Goal: Check status: Check status

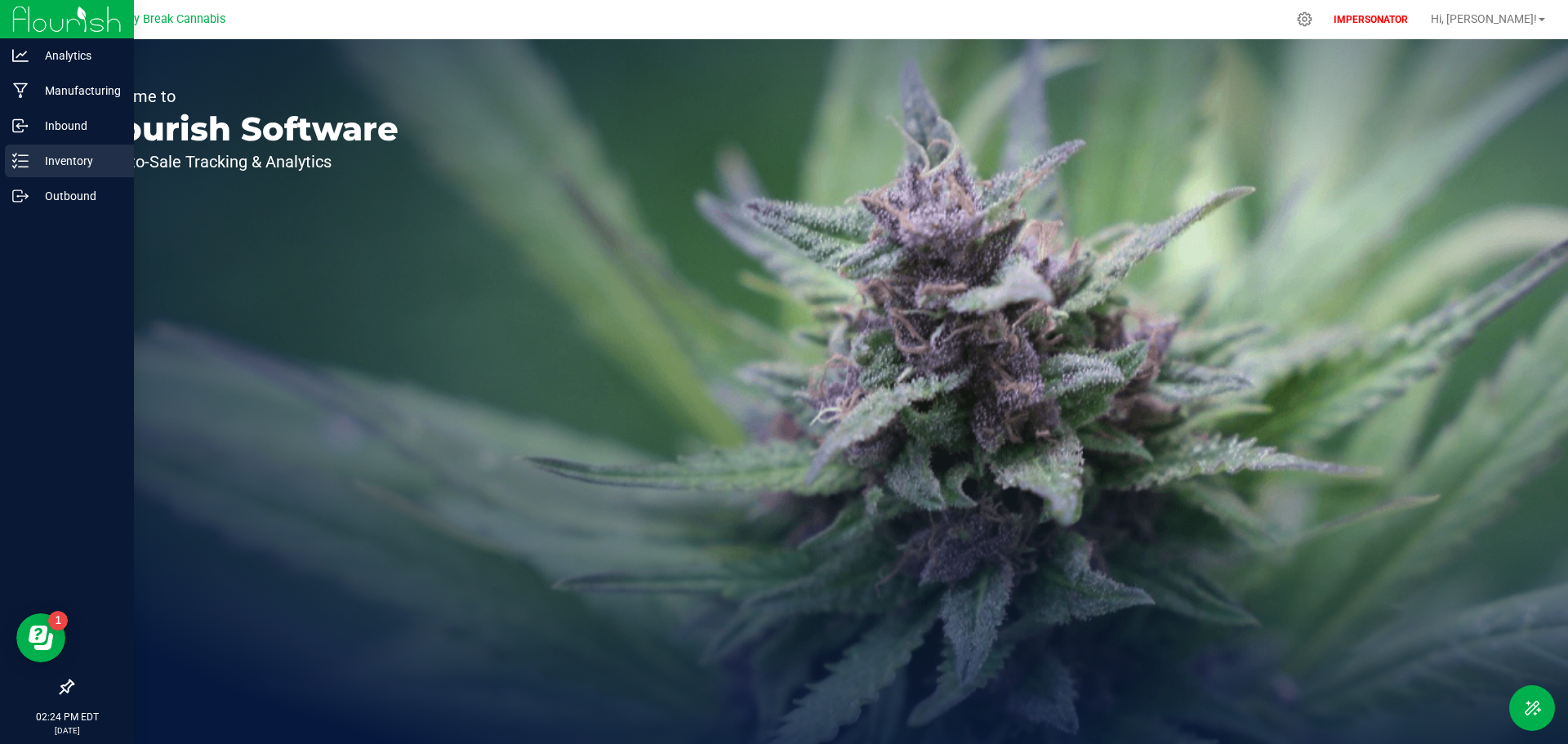
click at [67, 157] on p "Inventory" at bounding box center [77, 161] width 98 height 19
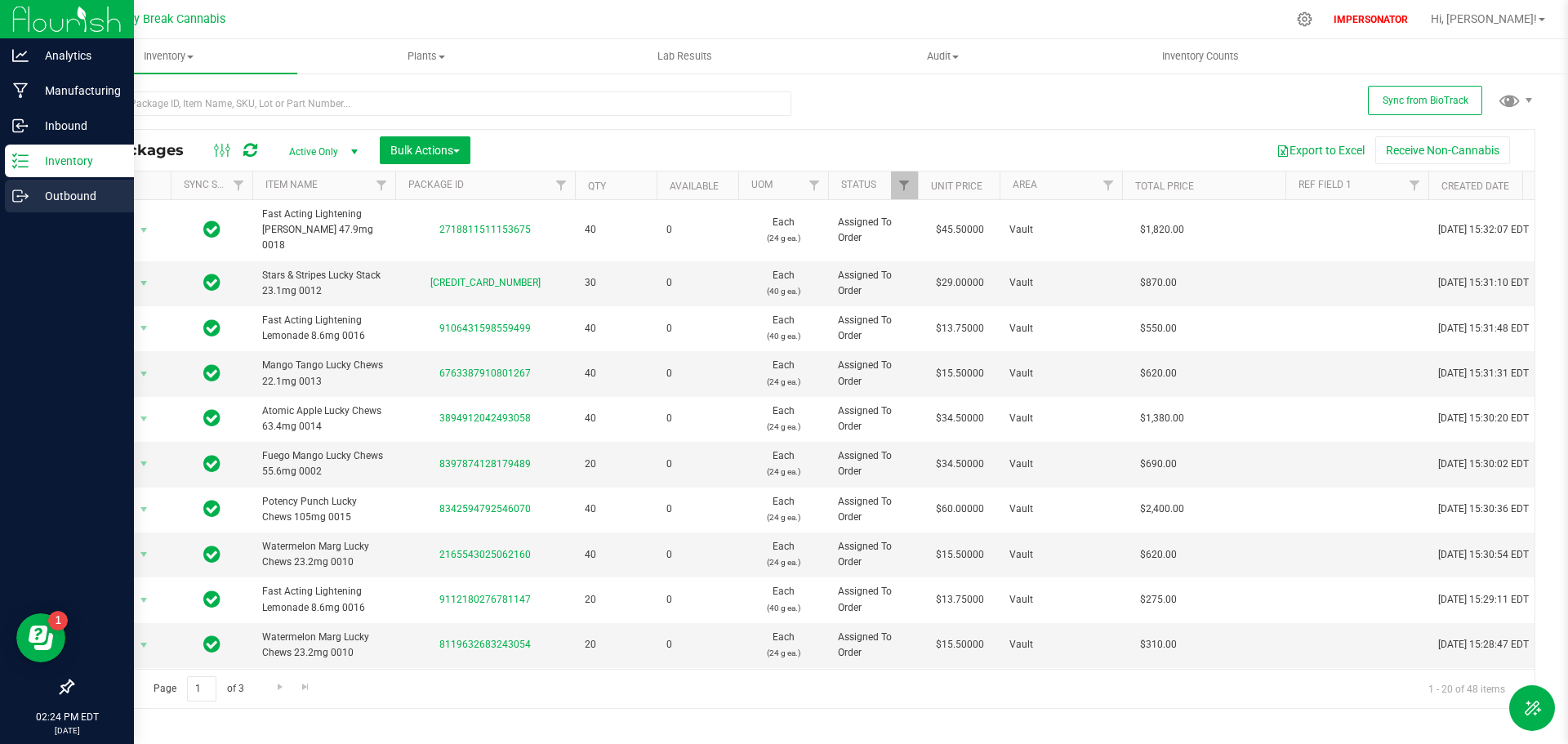
click at [25, 187] on icon at bounding box center [20, 195] width 16 height 16
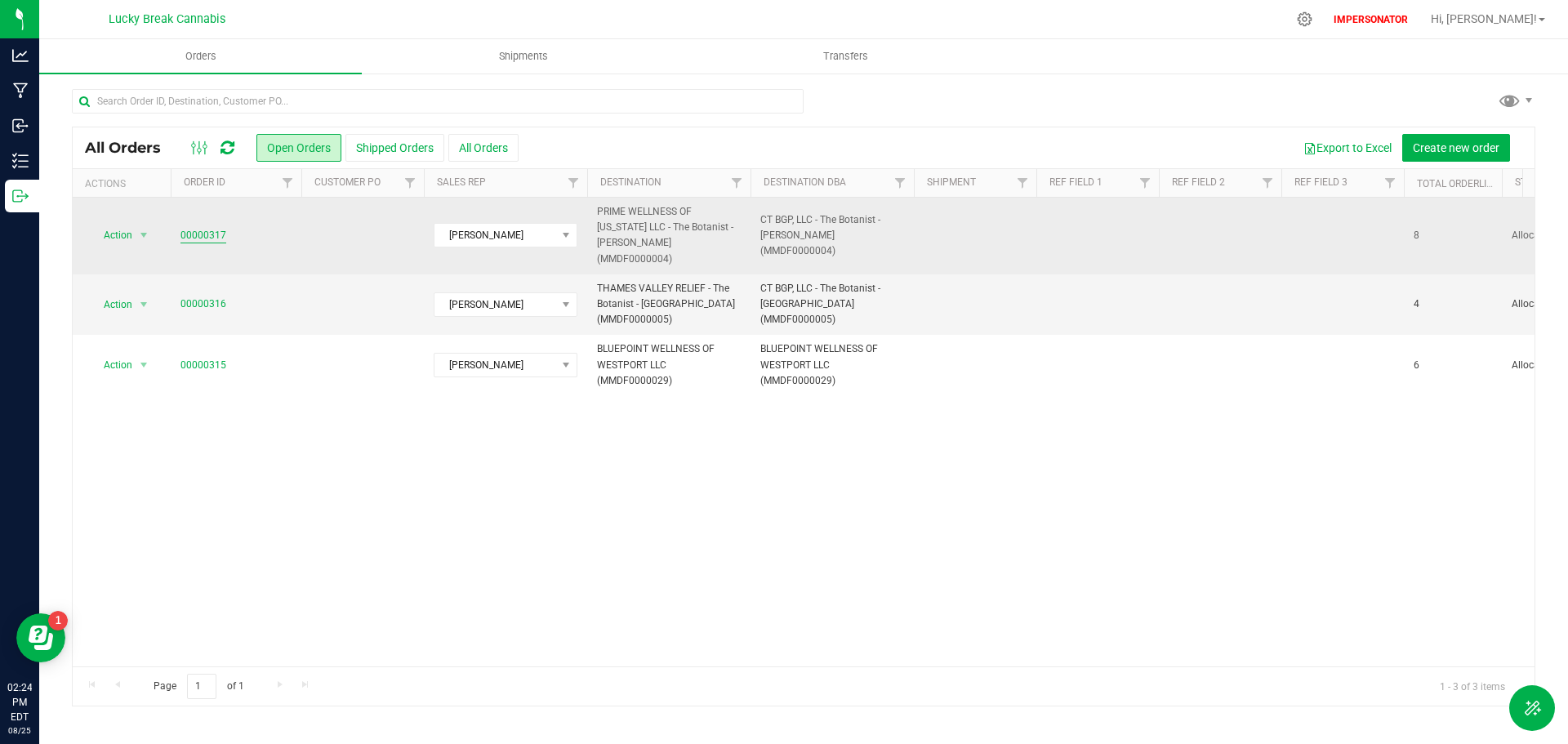
click at [207, 237] on link "00000317" at bounding box center [203, 235] width 45 height 15
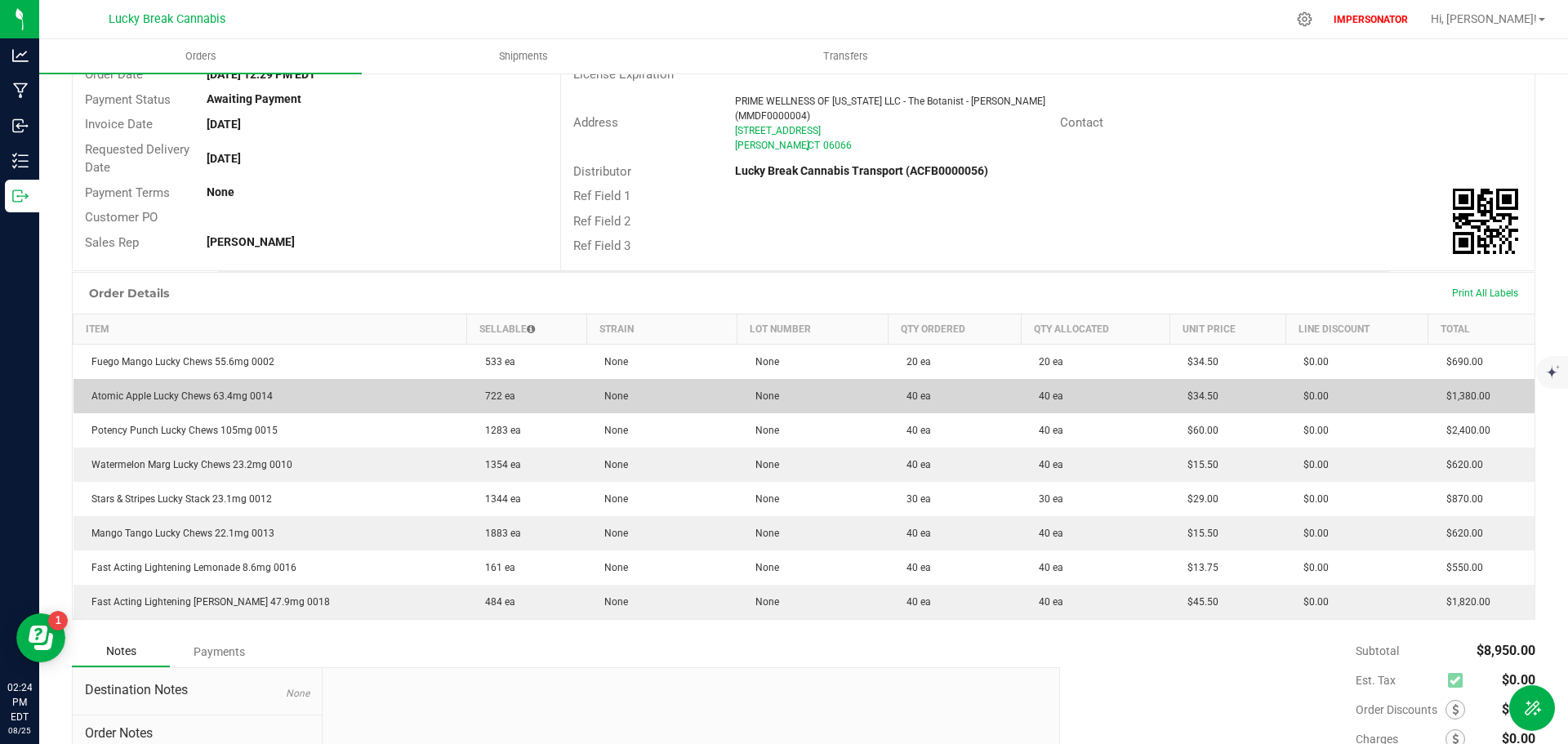
scroll to position [245, 0]
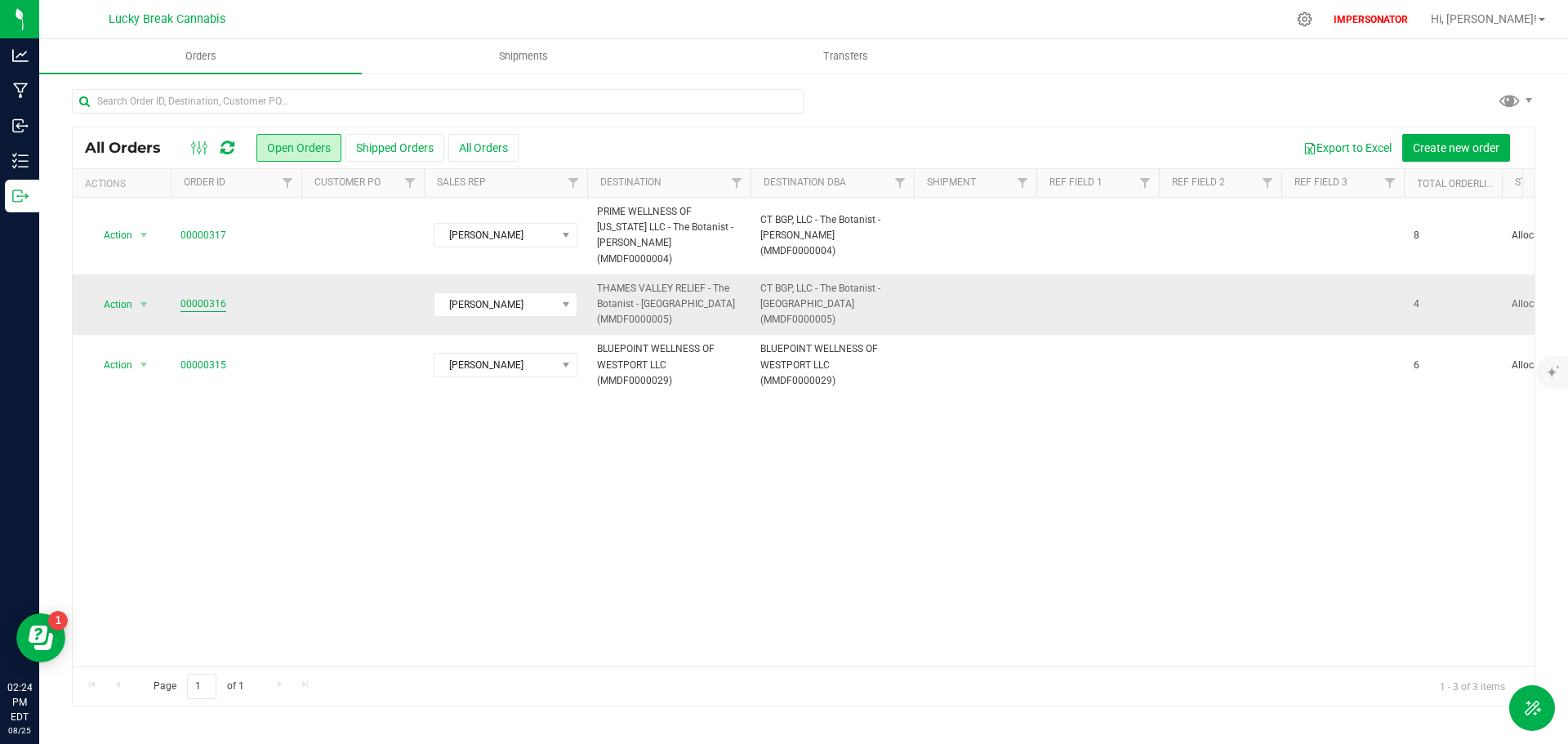
click at [194, 304] on link "00000316" at bounding box center [203, 304] width 45 height 15
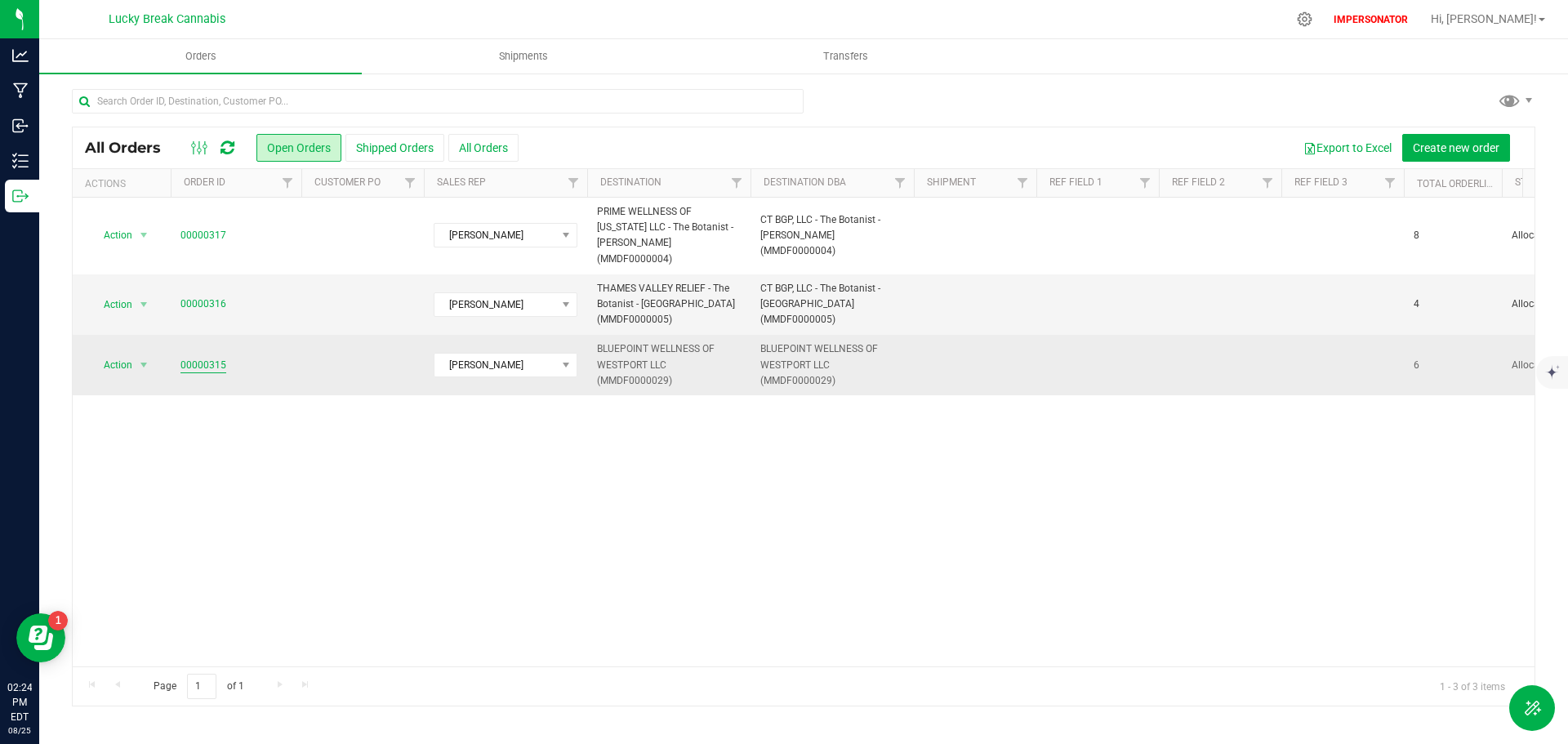
click at [189, 364] on link "00000315" at bounding box center [203, 366] width 45 height 15
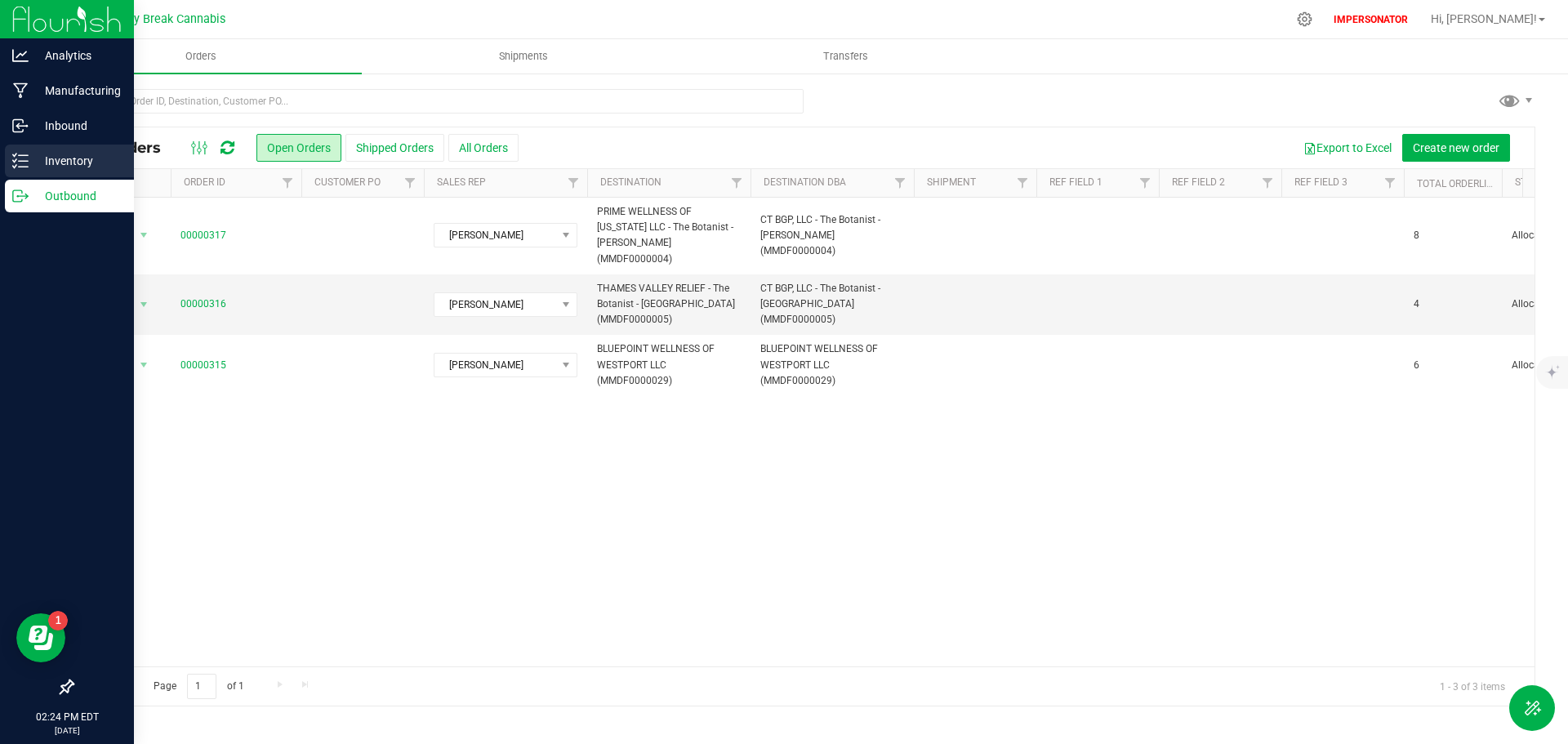
click at [14, 152] on div "Inventory" at bounding box center [69, 161] width 129 height 33
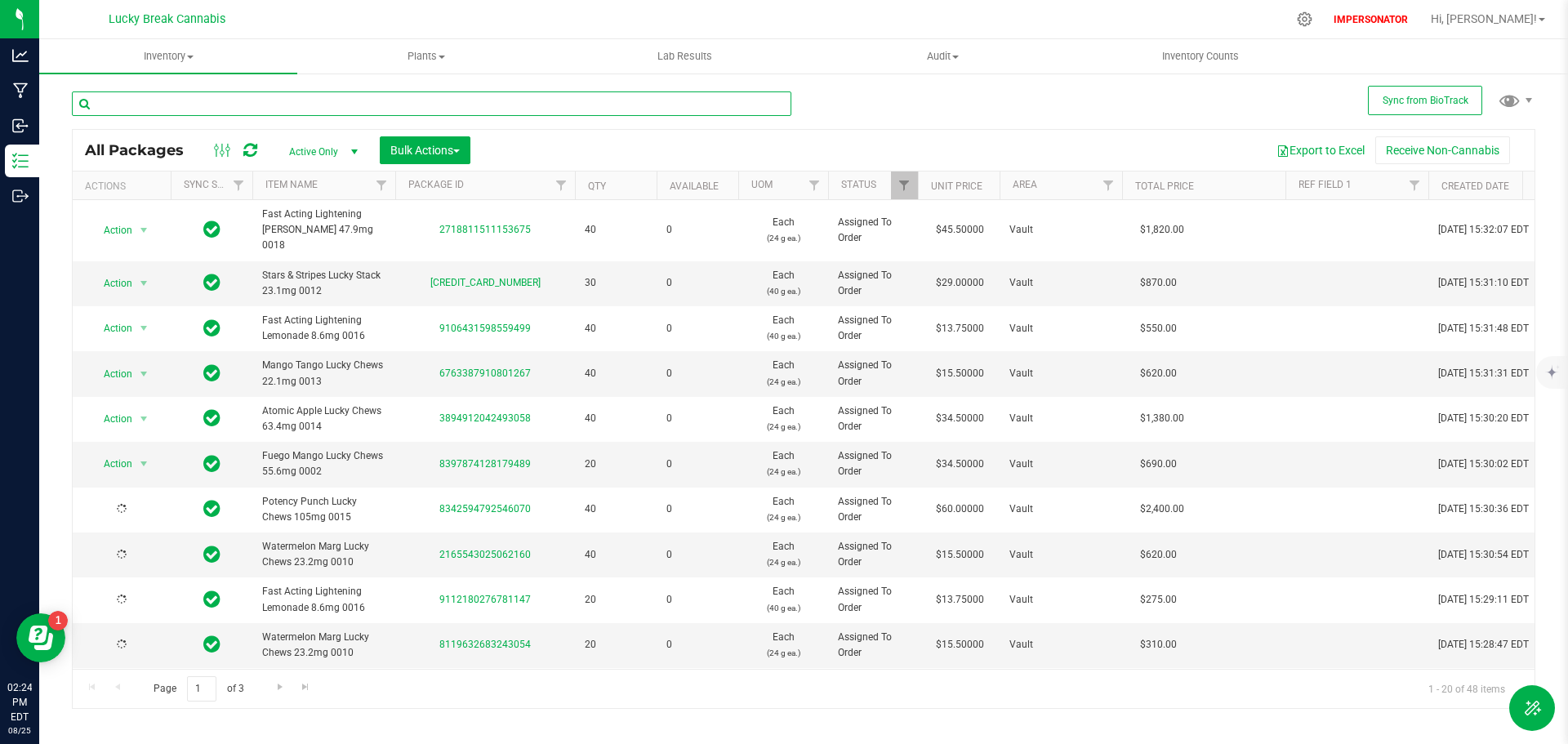
click at [172, 106] on input "text" at bounding box center [431, 103] width 720 height 24
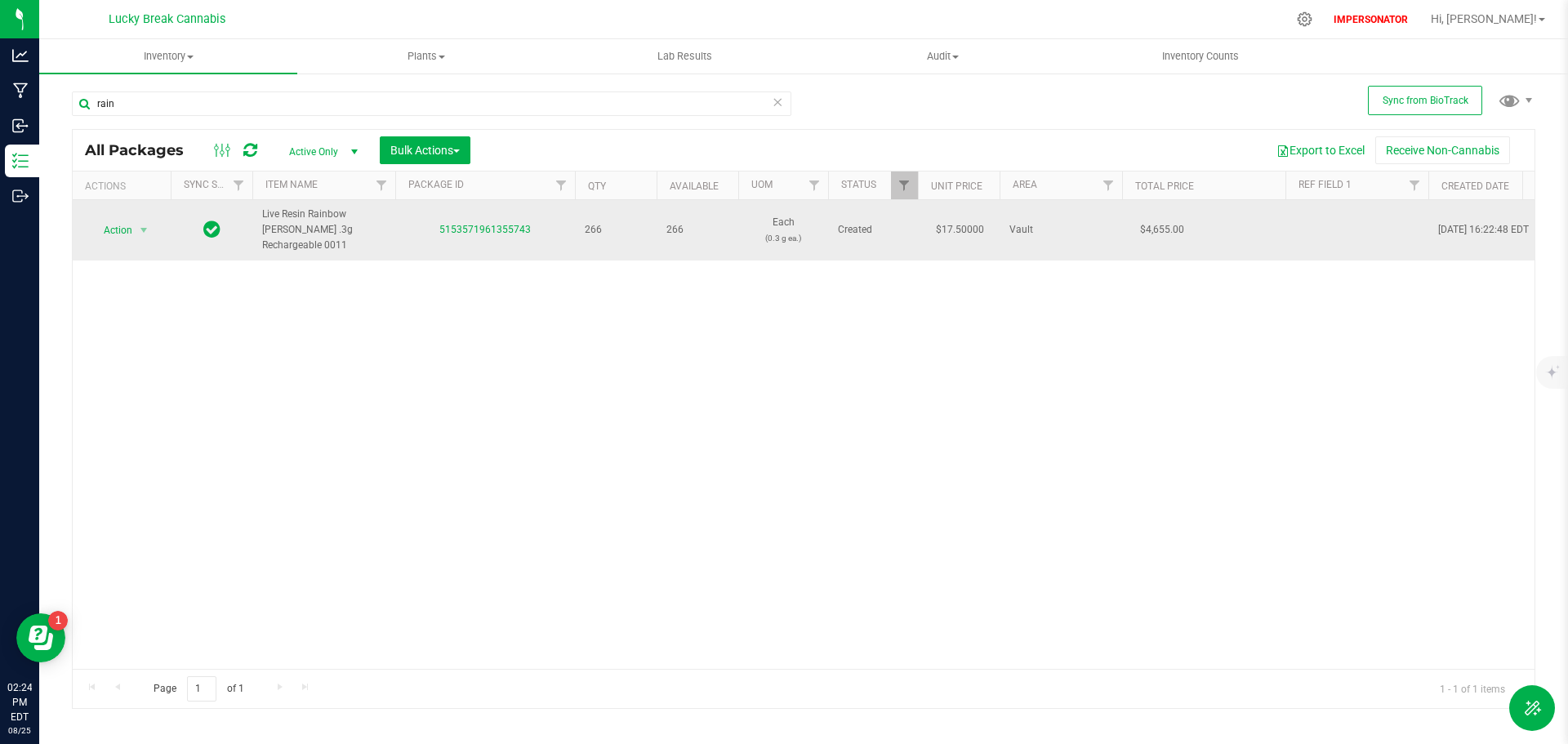
drag, startPoint x: 362, startPoint y: 227, endPoint x: 263, endPoint y: 211, distance: 100.3
click at [263, 211] on span "Live Resin Rainbow [PERSON_NAME] .3g Rechargeable 0011" at bounding box center [324, 230] width 124 height 47
copy span "Live Resin Rainbow [PERSON_NAME] .3g Rechargeable 0011"
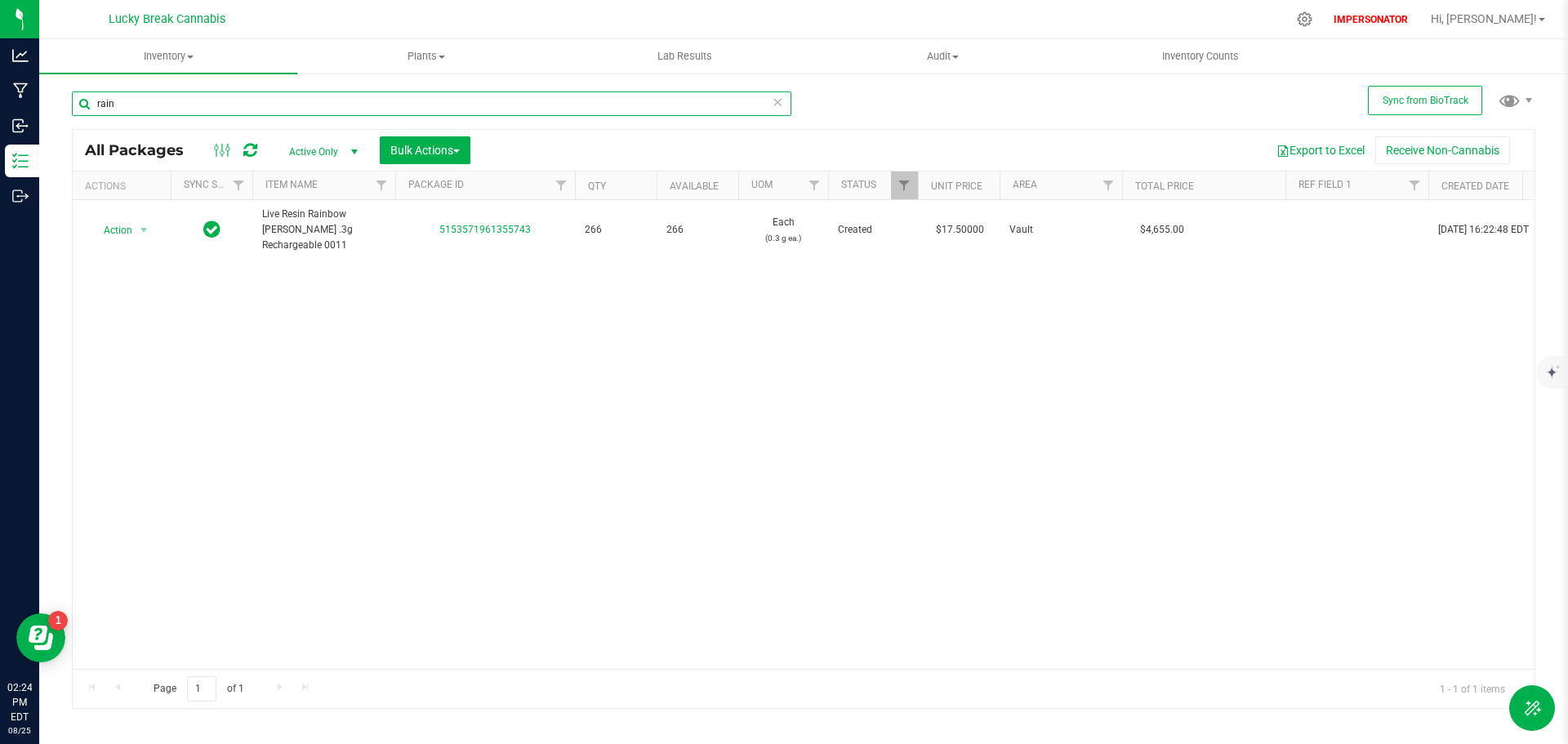
drag, startPoint x: 142, startPoint y: 106, endPoint x: 84, endPoint y: 106, distance: 58.0
click at [84, 106] on input "rain" at bounding box center [431, 103] width 720 height 24
paste input "Live Resin Rainbow [PERSON_NAME] .3g Rechargeable 0011"
type input "Live Resin Rainbow [PERSON_NAME] .3g Rechargeable 0011"
click at [123, 225] on span "Action" at bounding box center [111, 230] width 44 height 23
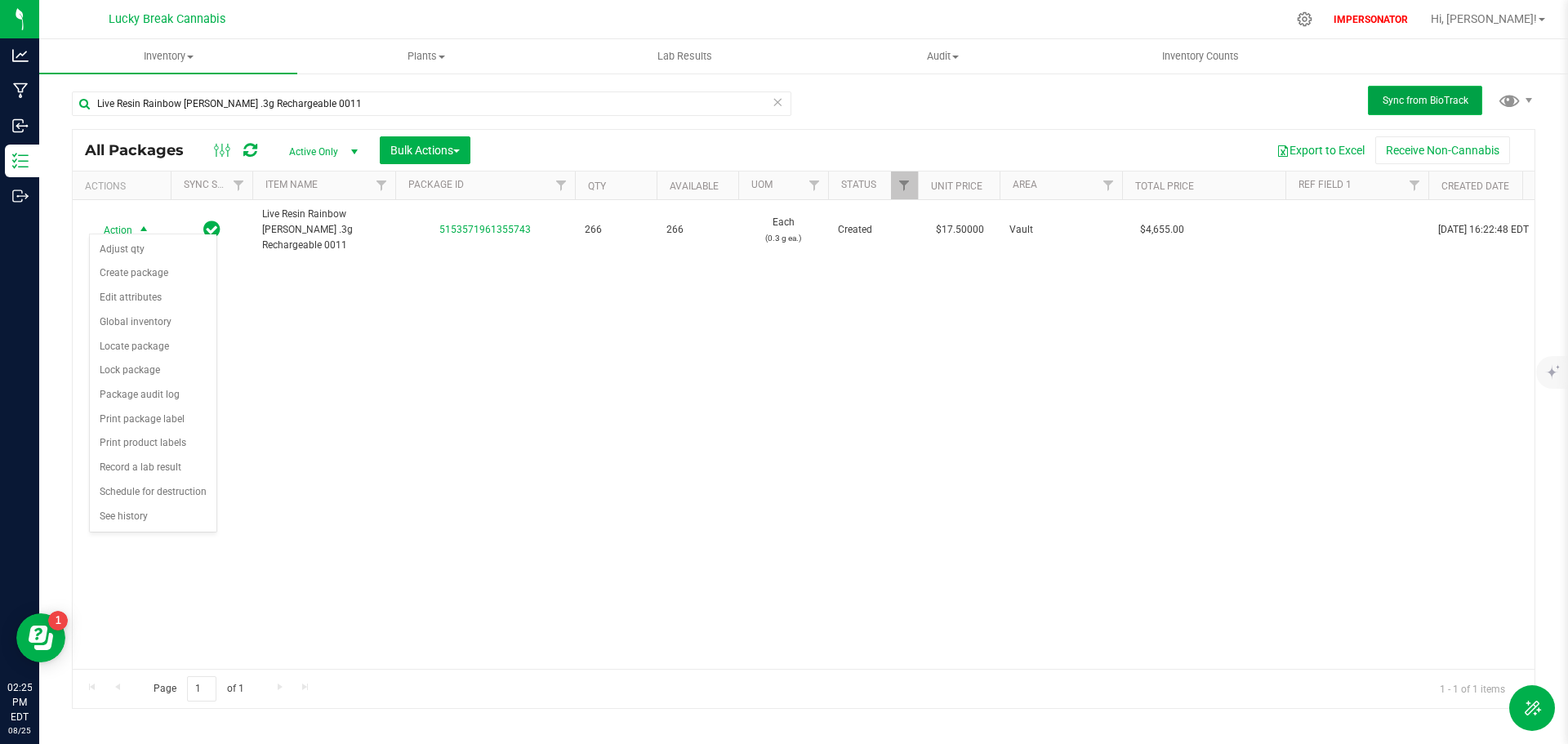
click at [1407, 102] on span "Sync from BioTrack" at bounding box center [1426, 101] width 86 height 12
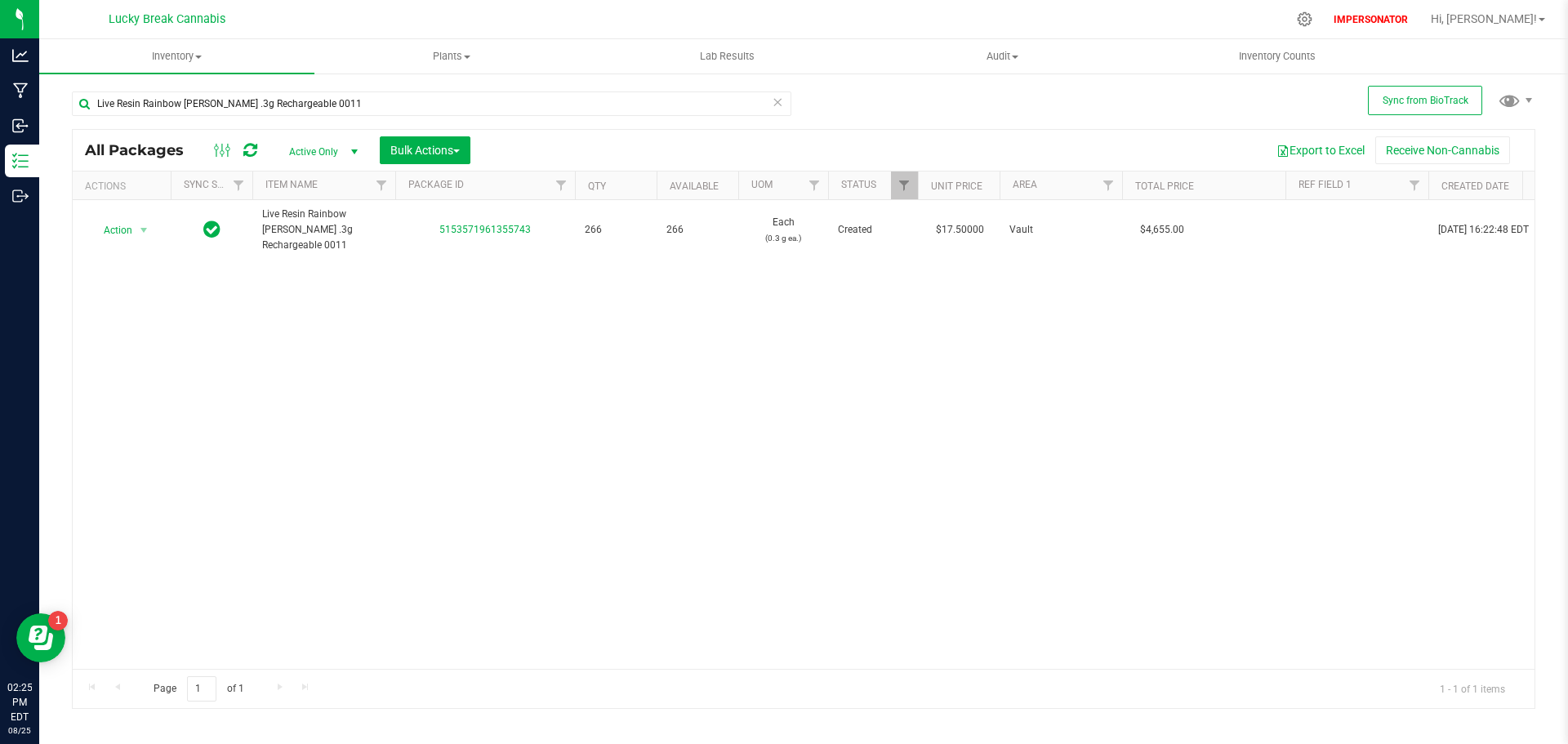
click at [248, 144] on icon at bounding box center [251, 150] width 14 height 16
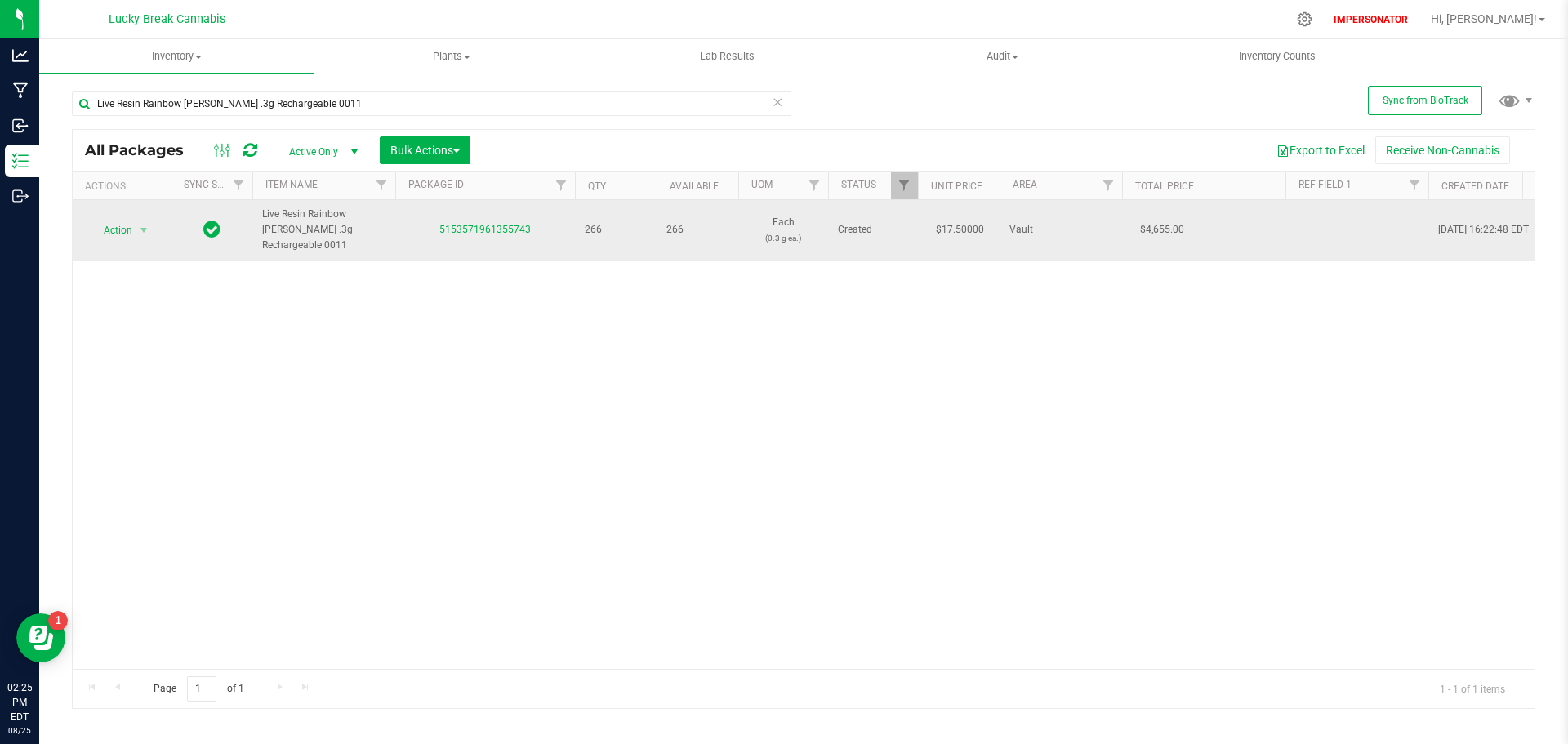
click at [214, 225] on icon at bounding box center [212, 228] width 17 height 19
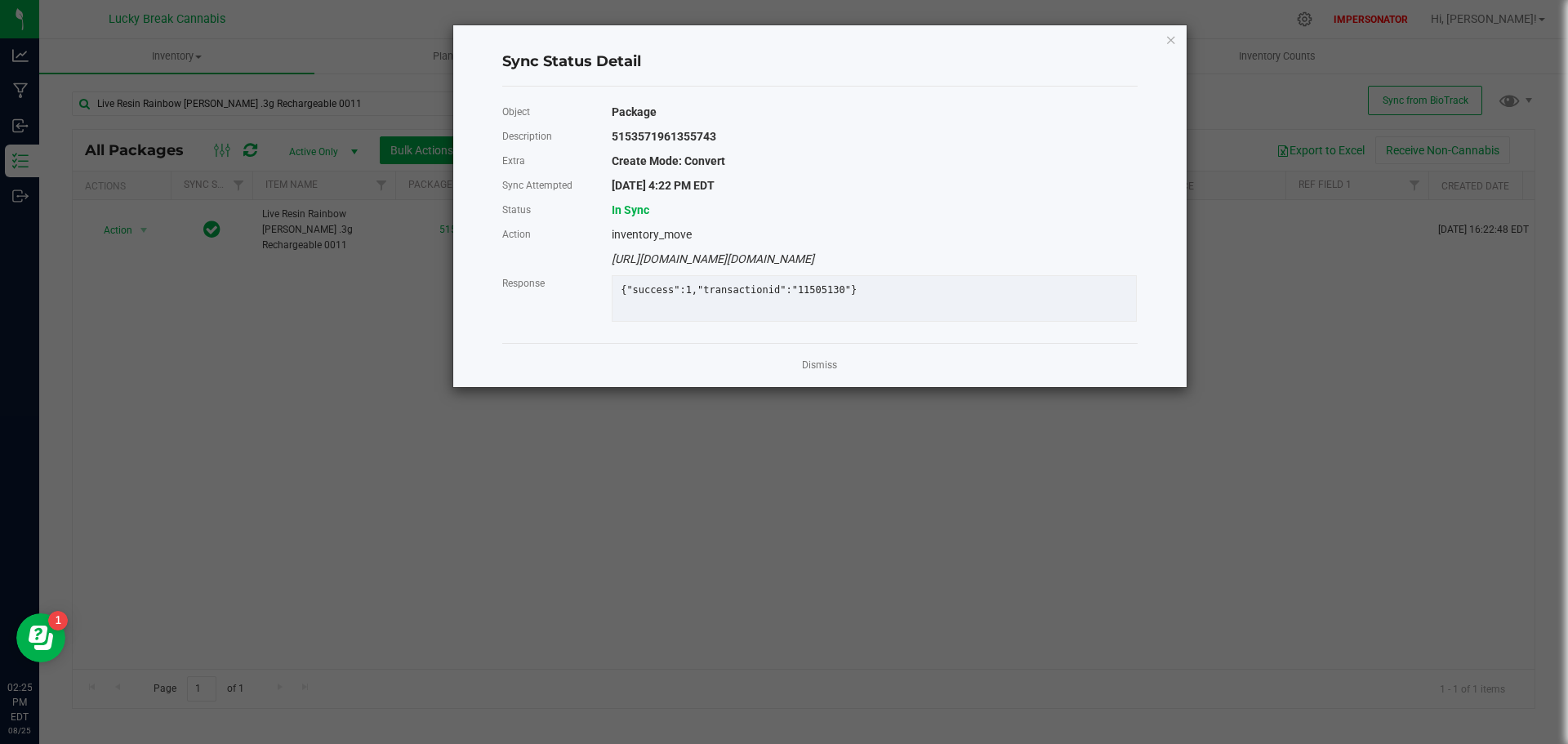
click at [280, 435] on ngb-modal-window "Sync Status Detail Object Package Description 5153571961355743 Extra Create Mod…" at bounding box center [790, 372] width 1581 height 744
click at [115, 227] on ngb-modal-window "Sync Status Detail Object Package Description 5153571961355743 Extra Create Mod…" at bounding box center [790, 372] width 1581 height 744
click at [818, 372] on link "Dismiss" at bounding box center [820, 365] width 35 height 14
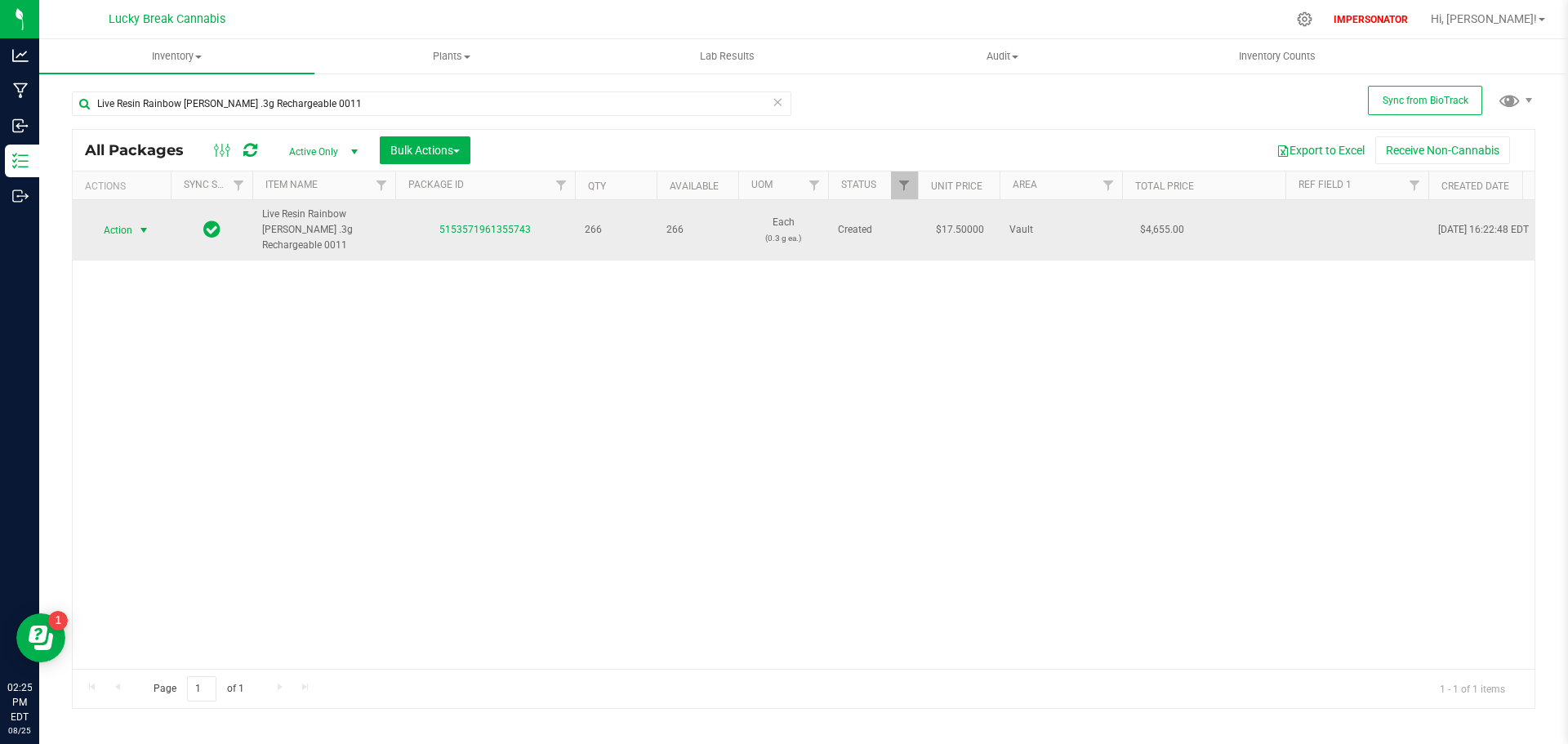
click at [115, 224] on span "Action" at bounding box center [111, 230] width 44 height 23
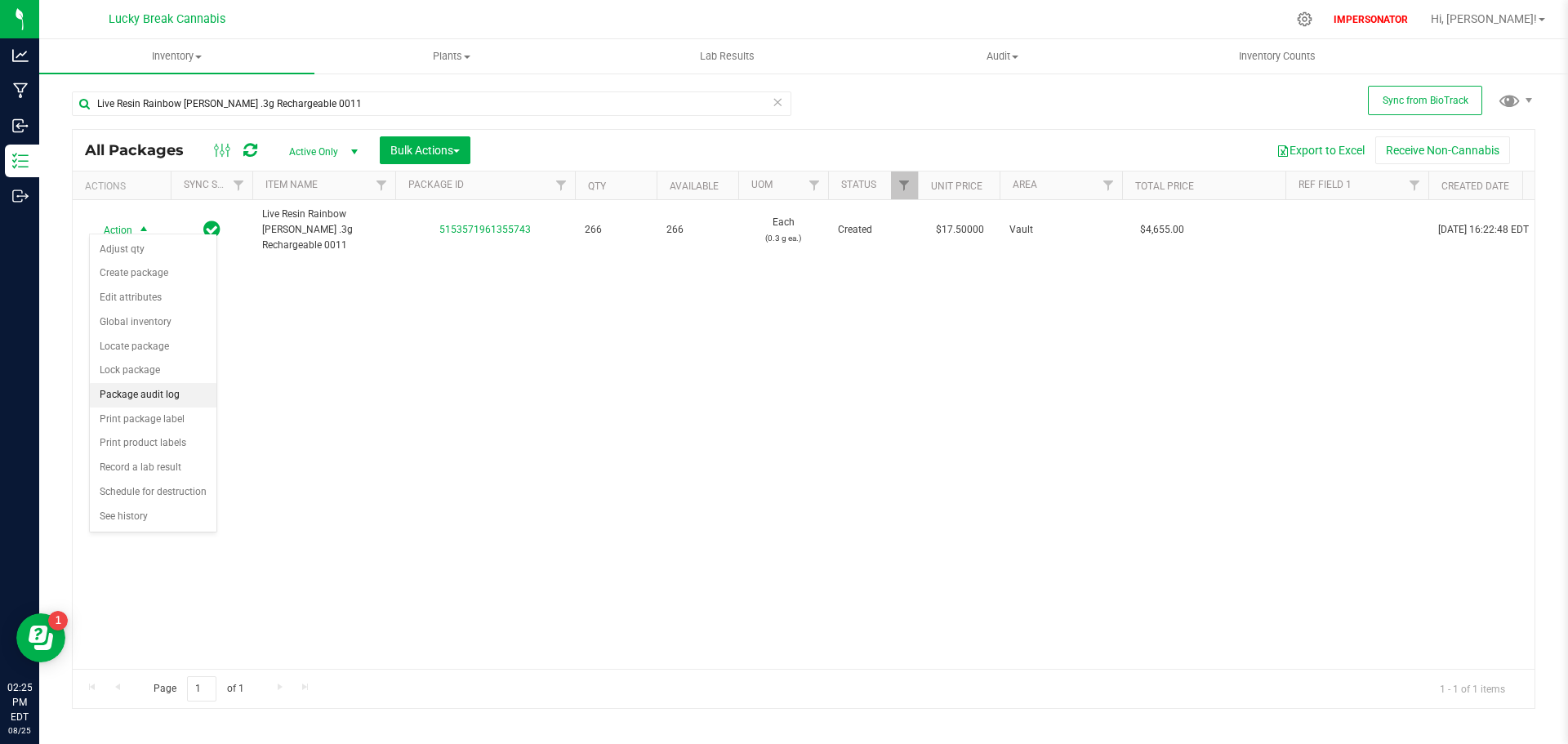
click at [145, 392] on li "Package audit log" at bounding box center [153, 395] width 127 height 24
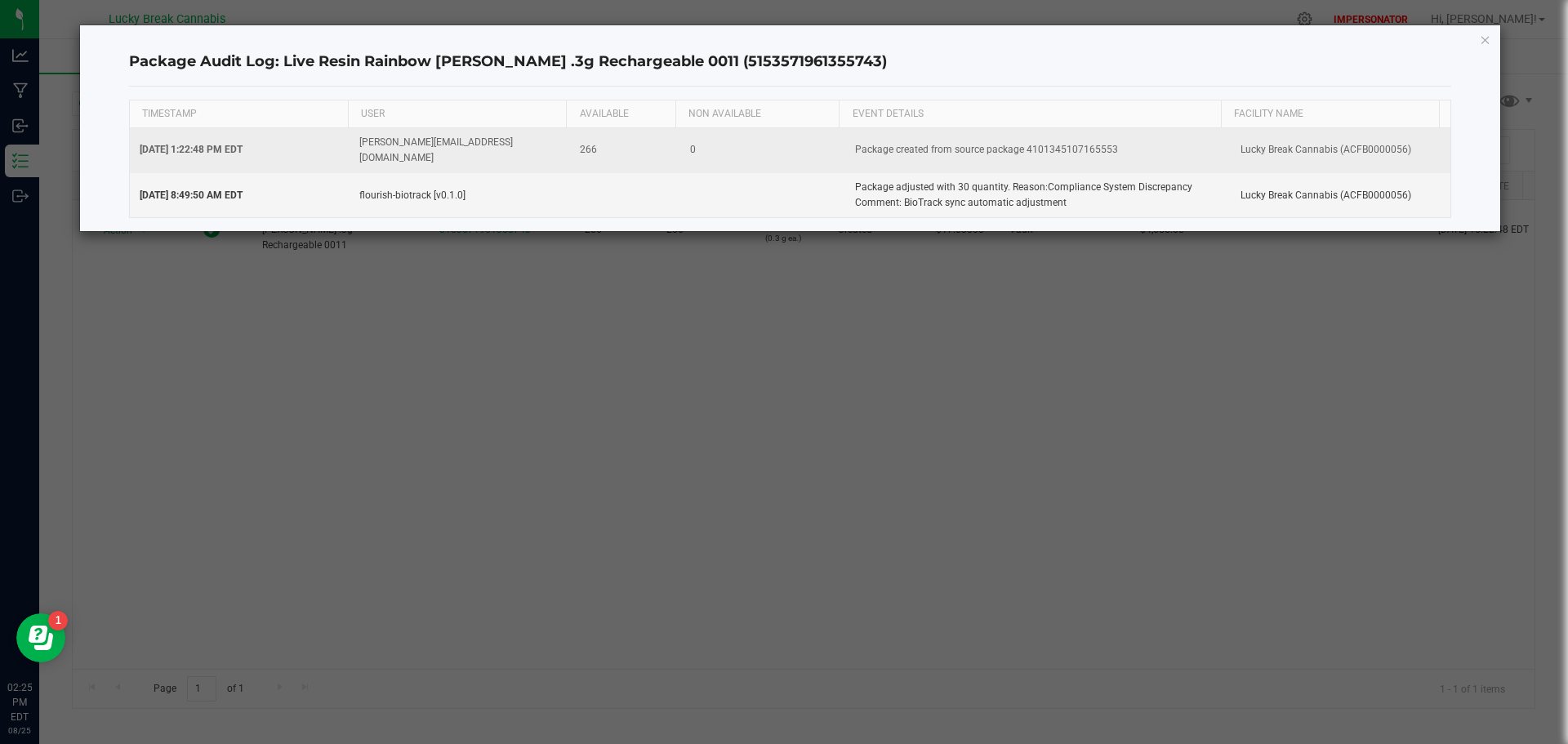
drag, startPoint x: 1111, startPoint y: 140, endPoint x: 1017, endPoint y: 144, distance: 94.1
click at [1017, 144] on td "Package created from source package 4101345107165553" at bounding box center [1037, 150] width 386 height 45
click at [985, 153] on td "Package created from source package 4101345107165553" at bounding box center [1037, 150] width 386 height 45
drag, startPoint x: 1119, startPoint y: 140, endPoint x: 1017, endPoint y: 147, distance: 102.2
click at [1017, 147] on td "Package created from source package 4101345107165553" at bounding box center [1037, 150] width 386 height 45
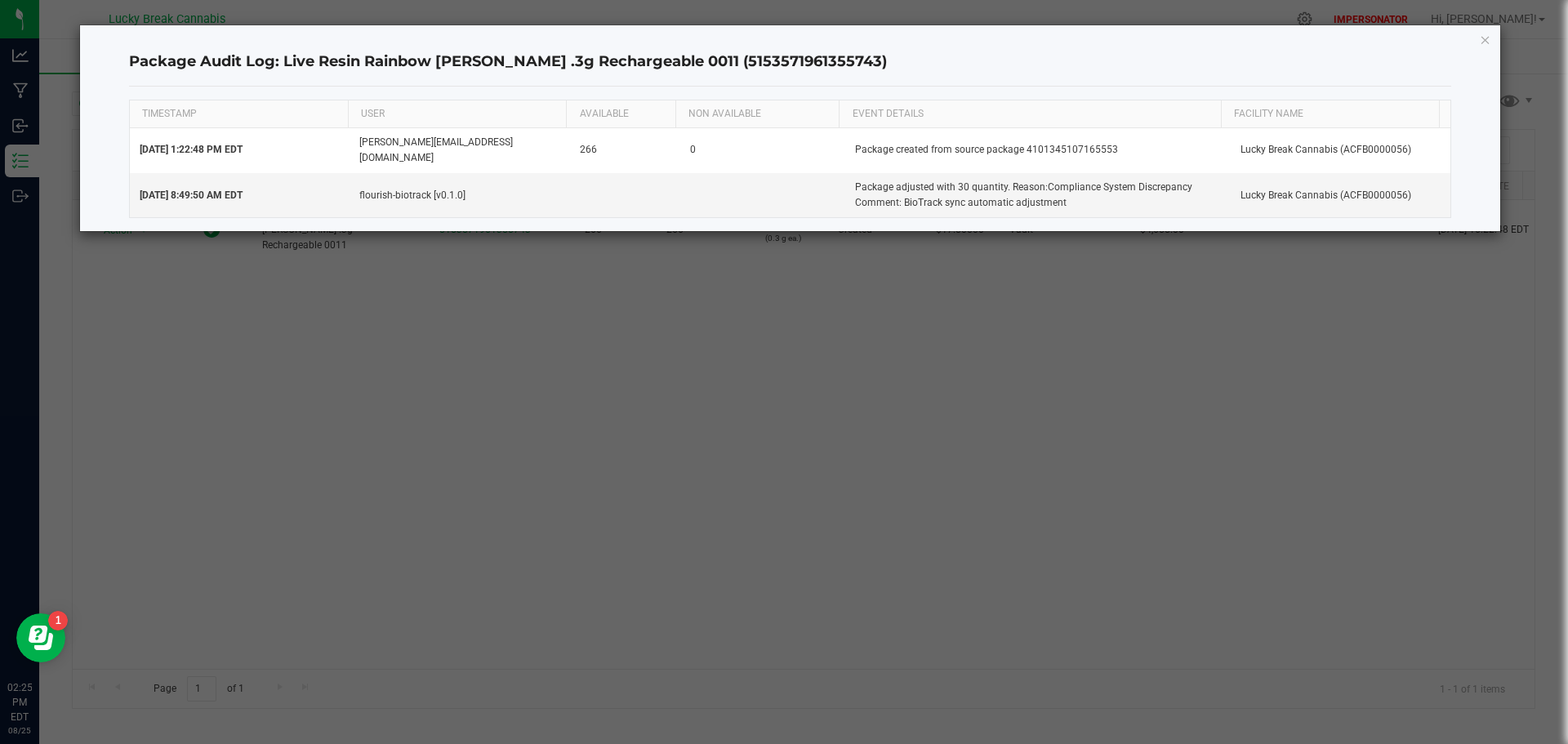
copy td "4101345107165553"
click at [641, 301] on ngb-modal-window "Package Audit Log: Live Resin Rainbow [PERSON_NAME] .3g Rechargeable 0011 (5153…" at bounding box center [790, 372] width 1581 height 744
click at [1485, 43] on icon "button" at bounding box center [1486, 39] width 12 height 19
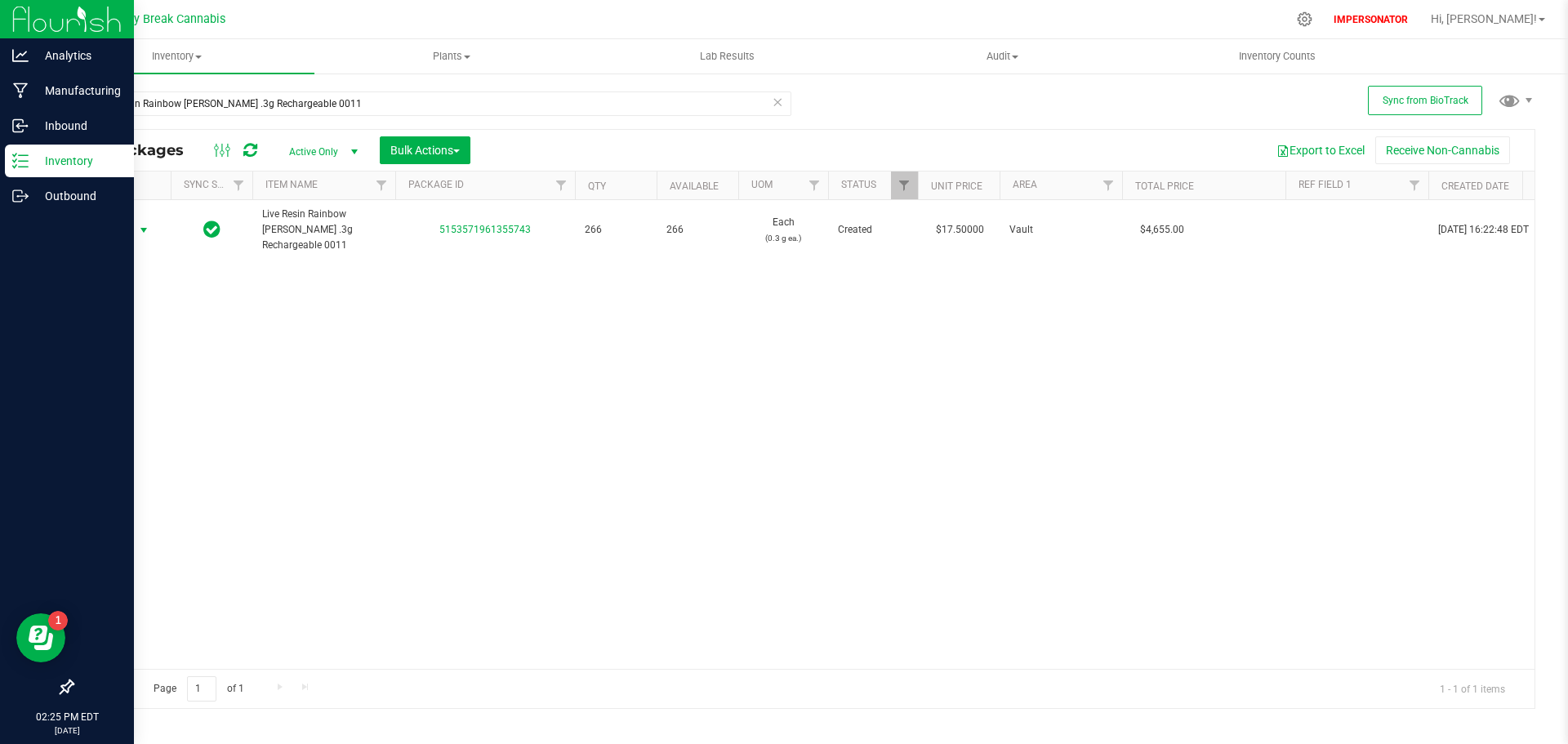
click at [67, 160] on p "Inventory" at bounding box center [77, 161] width 98 height 19
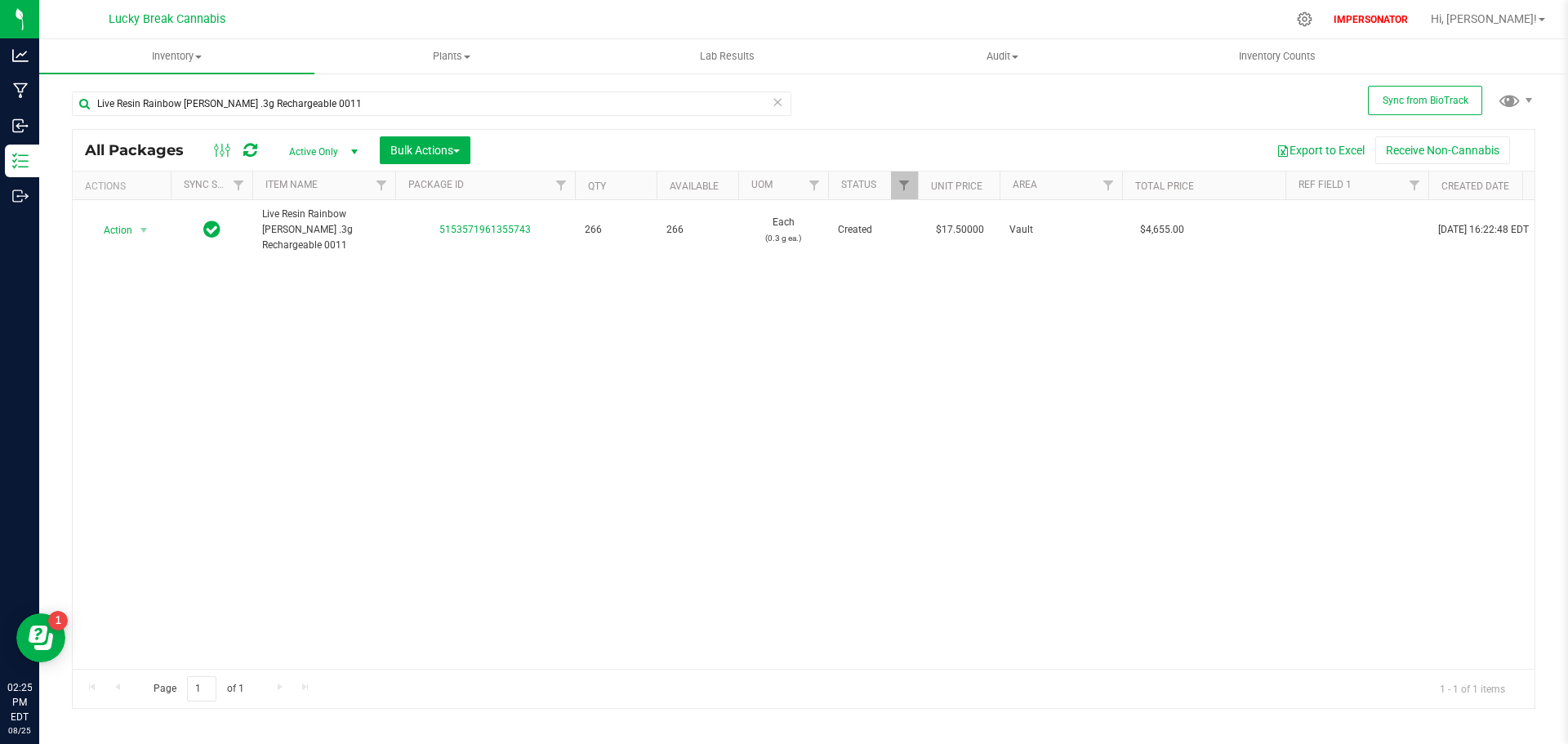
click at [481, 330] on div "Action Action Adjust qty Create package Edit attributes Global inventory Locate…" at bounding box center [803, 435] width 1462 height 469
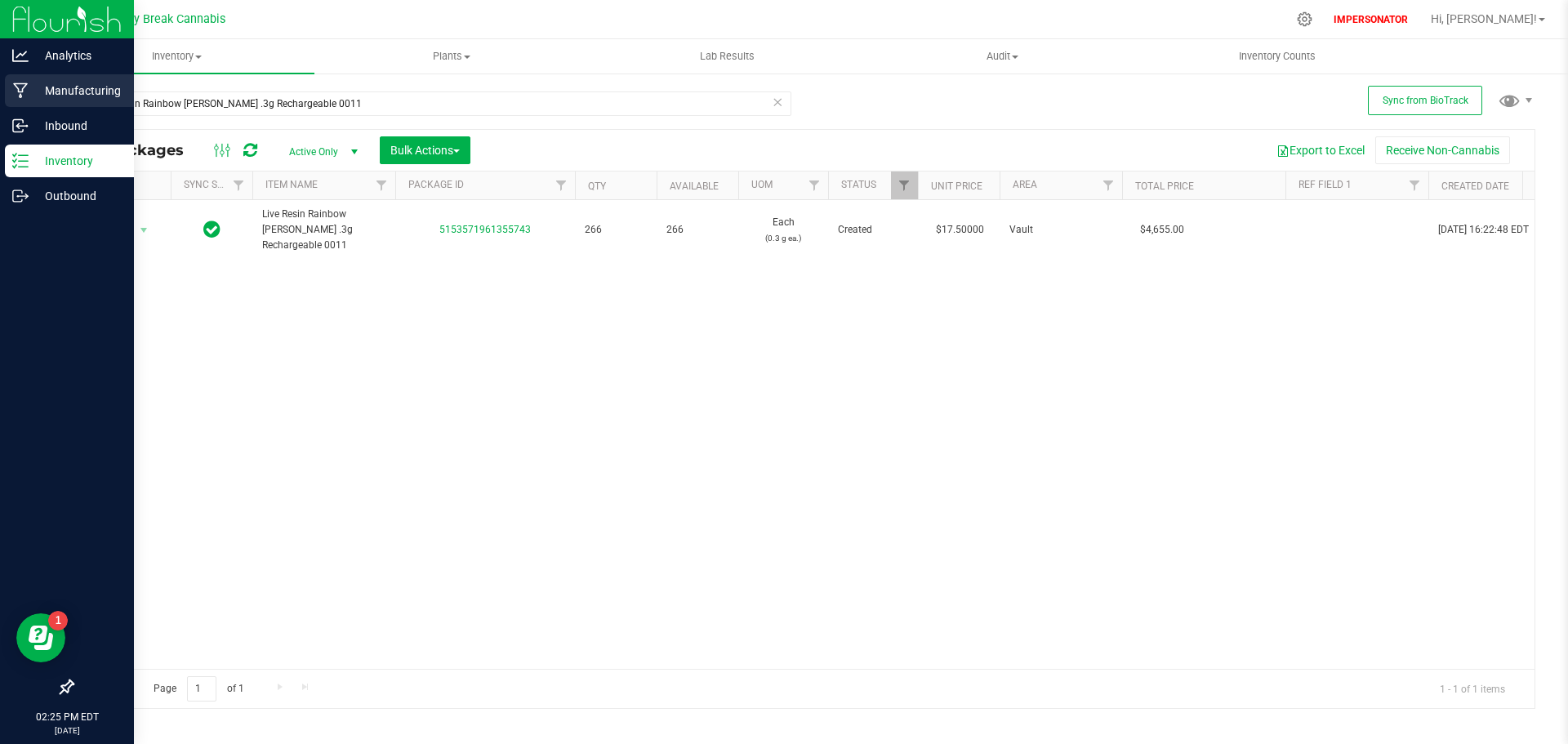
click at [50, 89] on p "Manufacturing" at bounding box center [77, 90] width 98 height 19
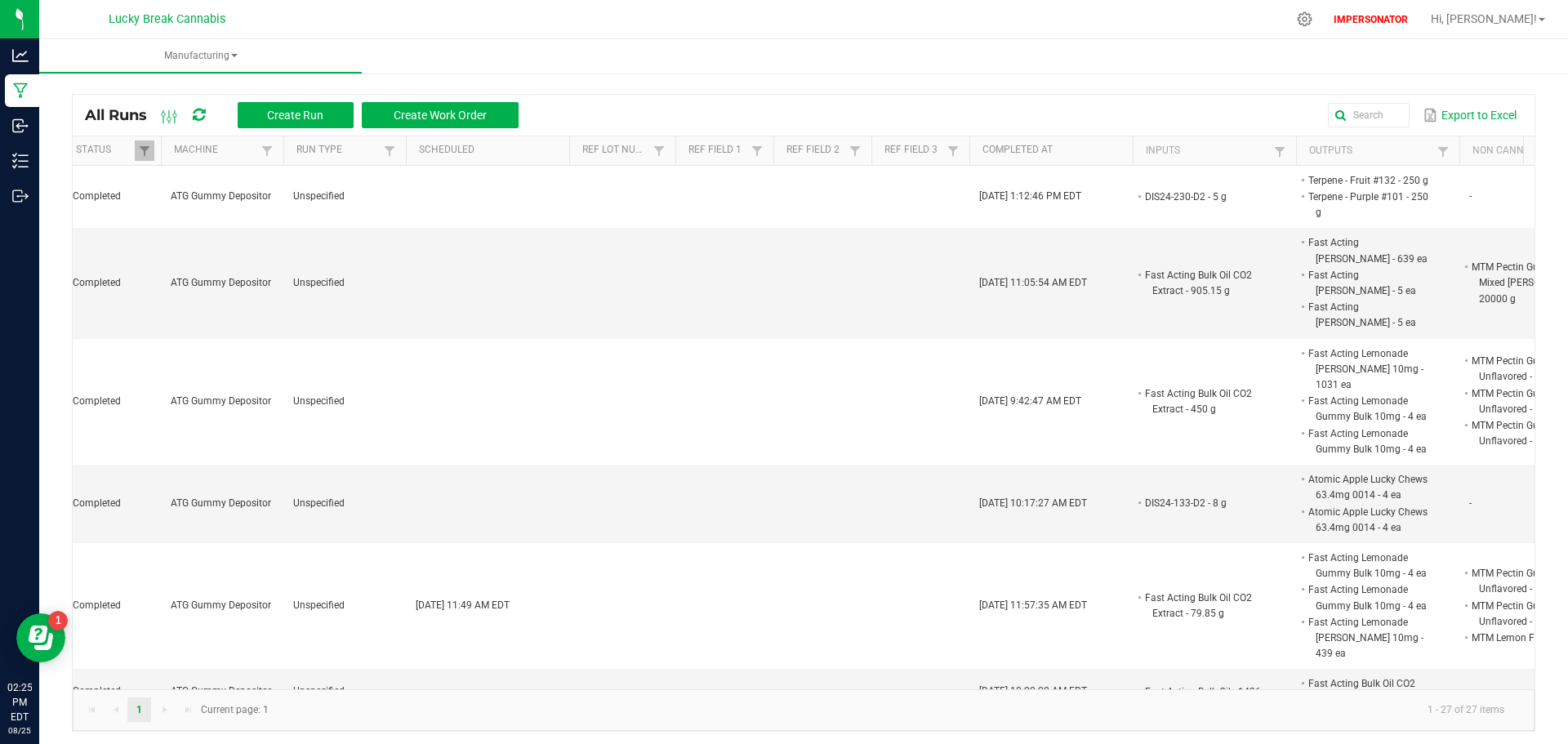
scroll to position [0, 408]
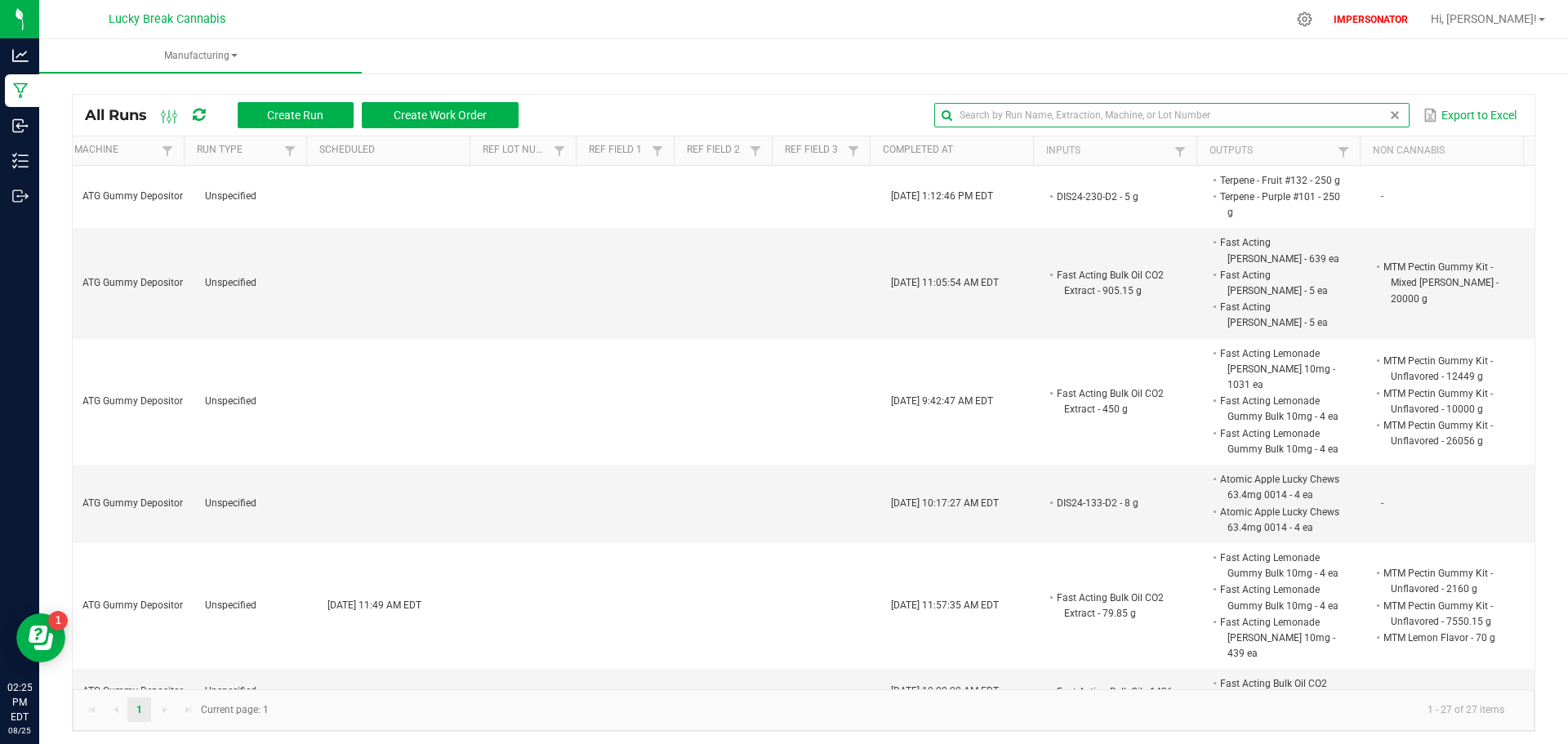
click at [1344, 123] on input "text" at bounding box center [1171, 114] width 474 height 24
click at [1174, 149] on span at bounding box center [1180, 152] width 13 height 13
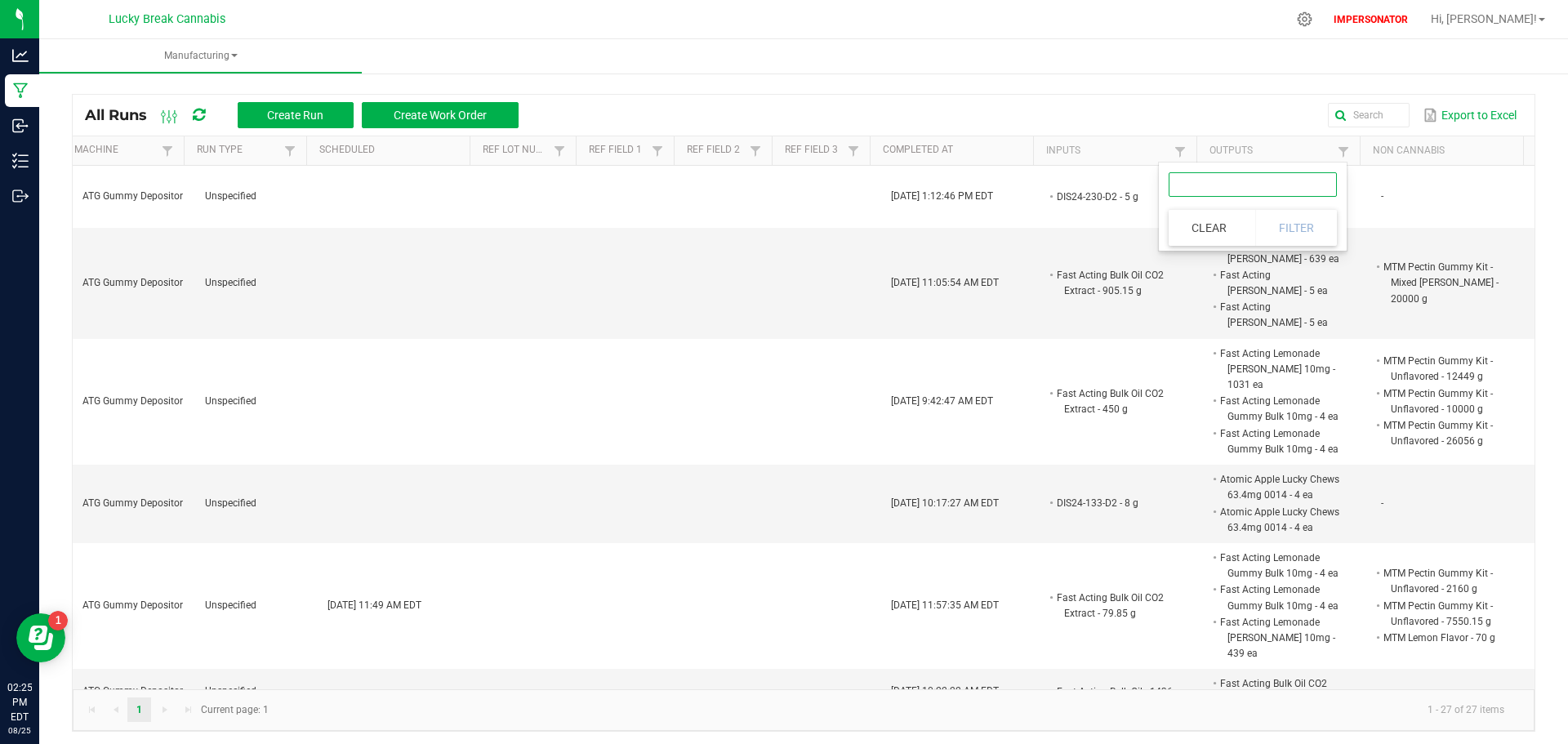
click at [1222, 177] on input "text" at bounding box center [1253, 184] width 168 height 24
paste input "4101345107165553"
type input "4101345107165553"
click at [1298, 224] on button "Filter" at bounding box center [1296, 228] width 82 height 36
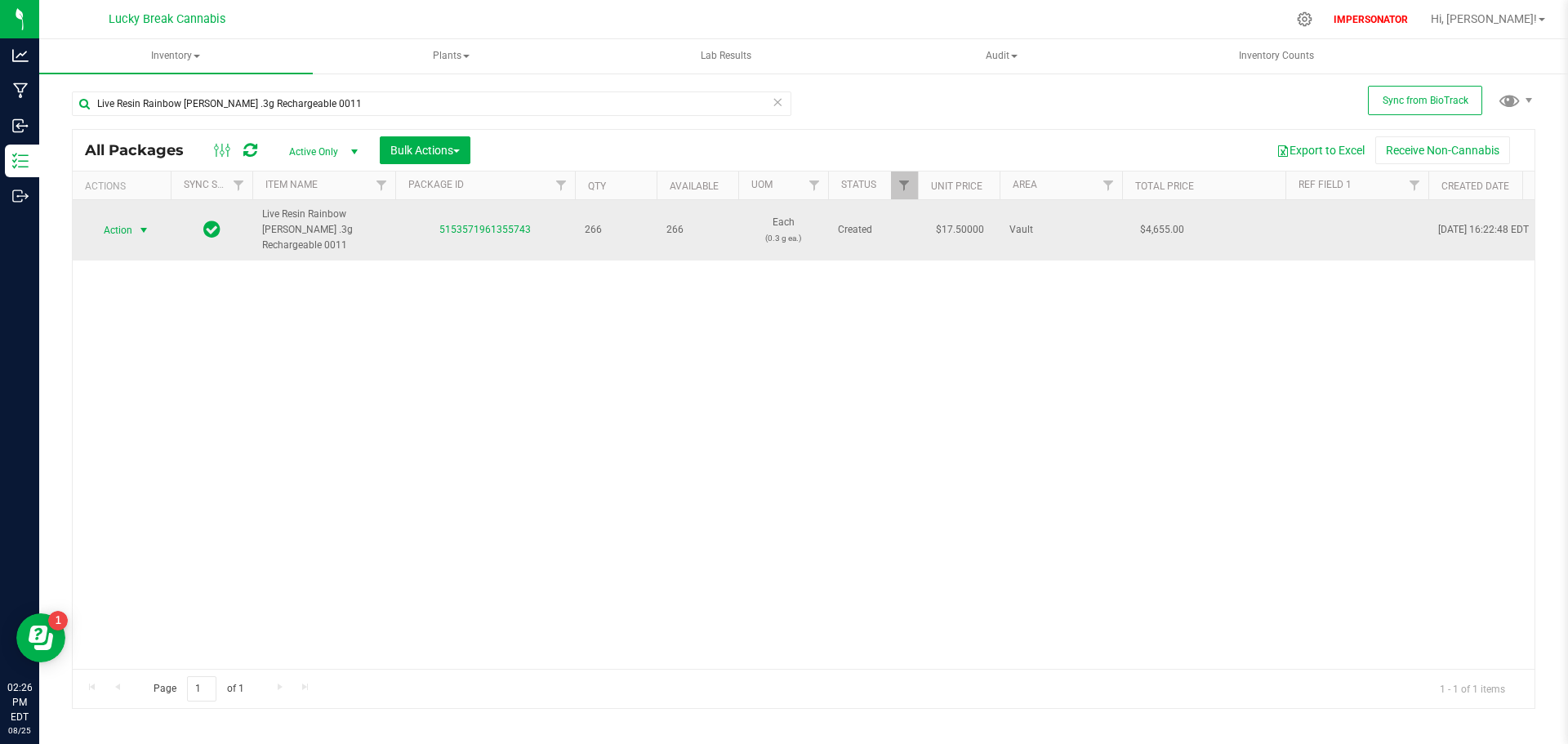
click at [124, 223] on span "Action" at bounding box center [111, 230] width 44 height 23
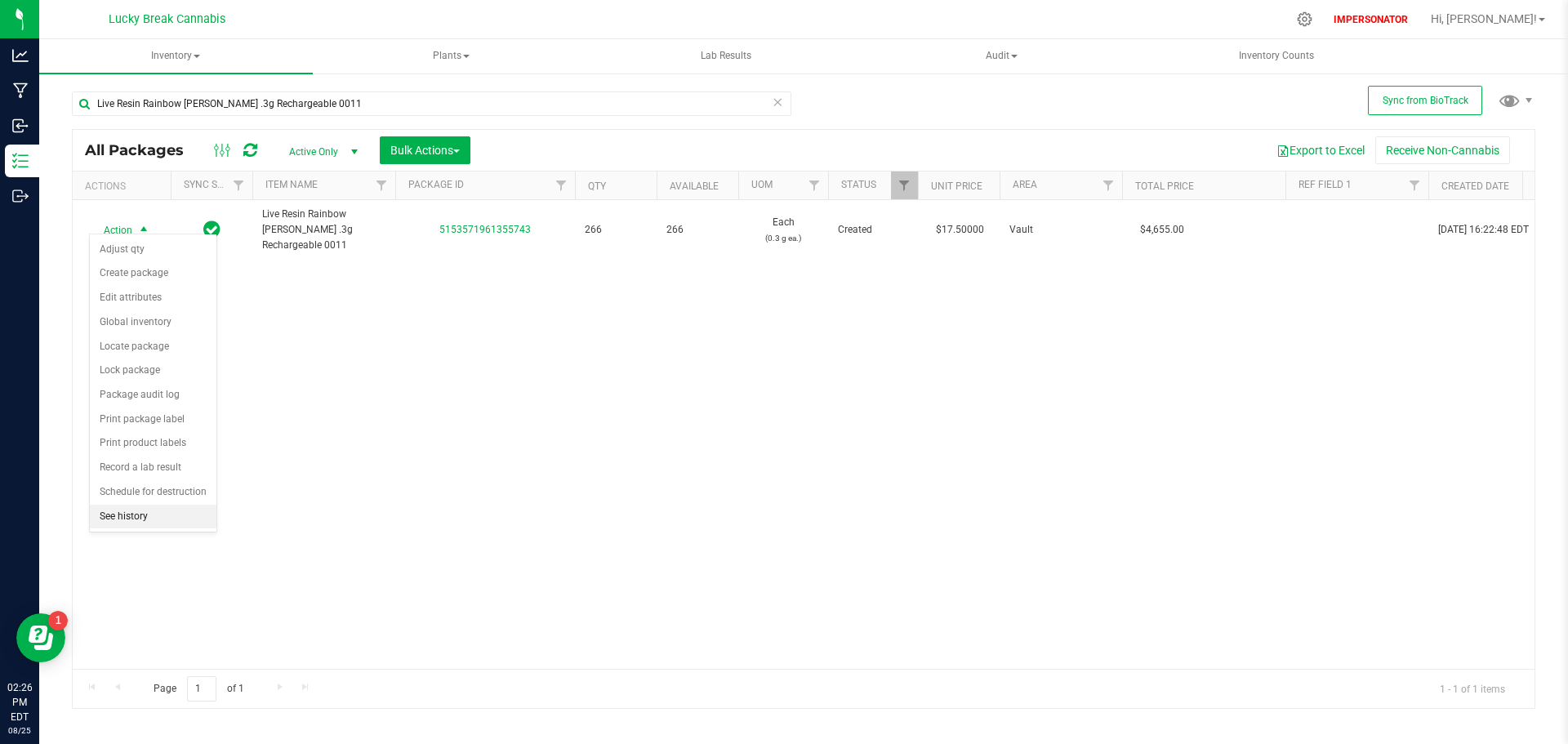
click at [135, 518] on li "See history" at bounding box center [153, 516] width 127 height 24
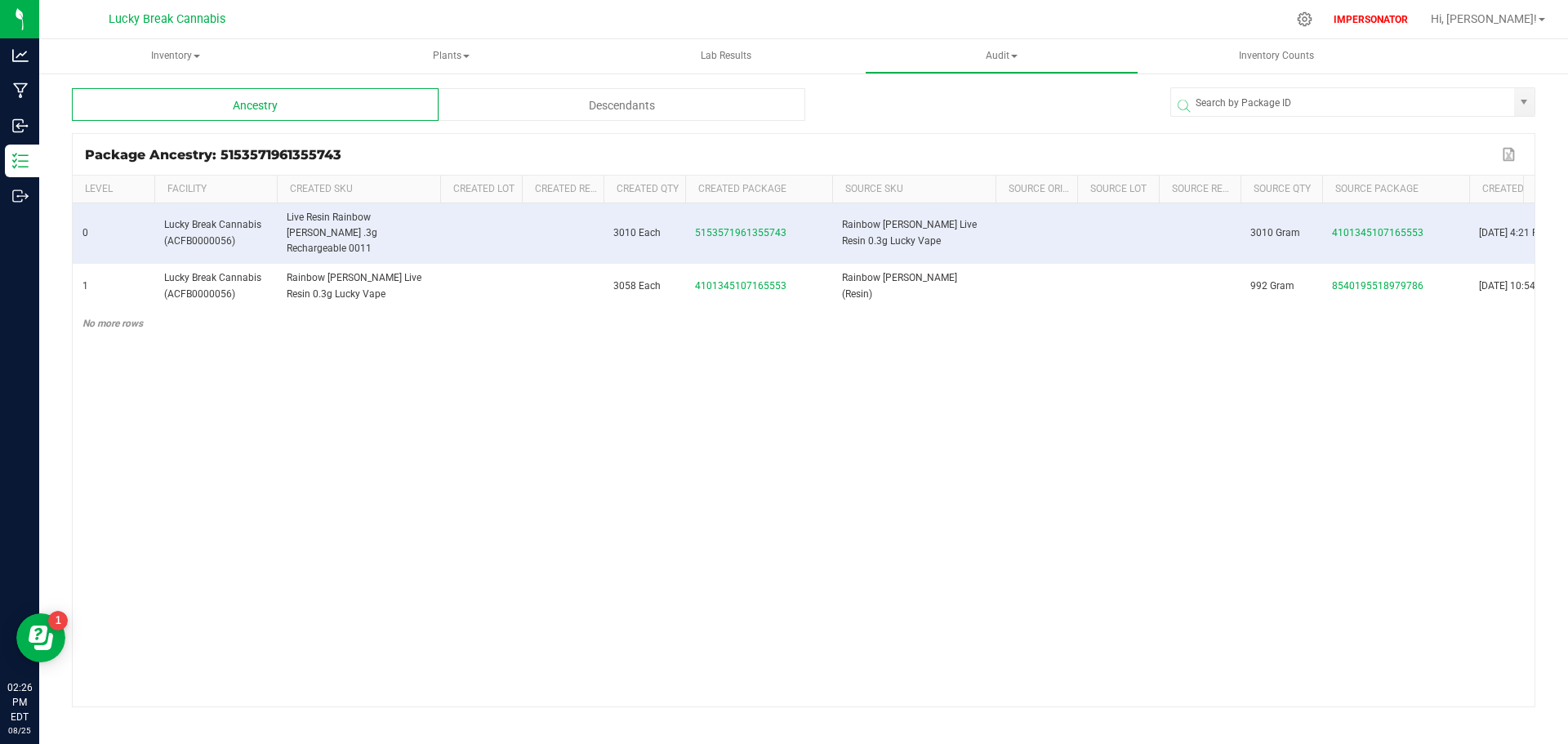
click at [596, 111] on div "Descendants" at bounding box center [622, 104] width 367 height 33
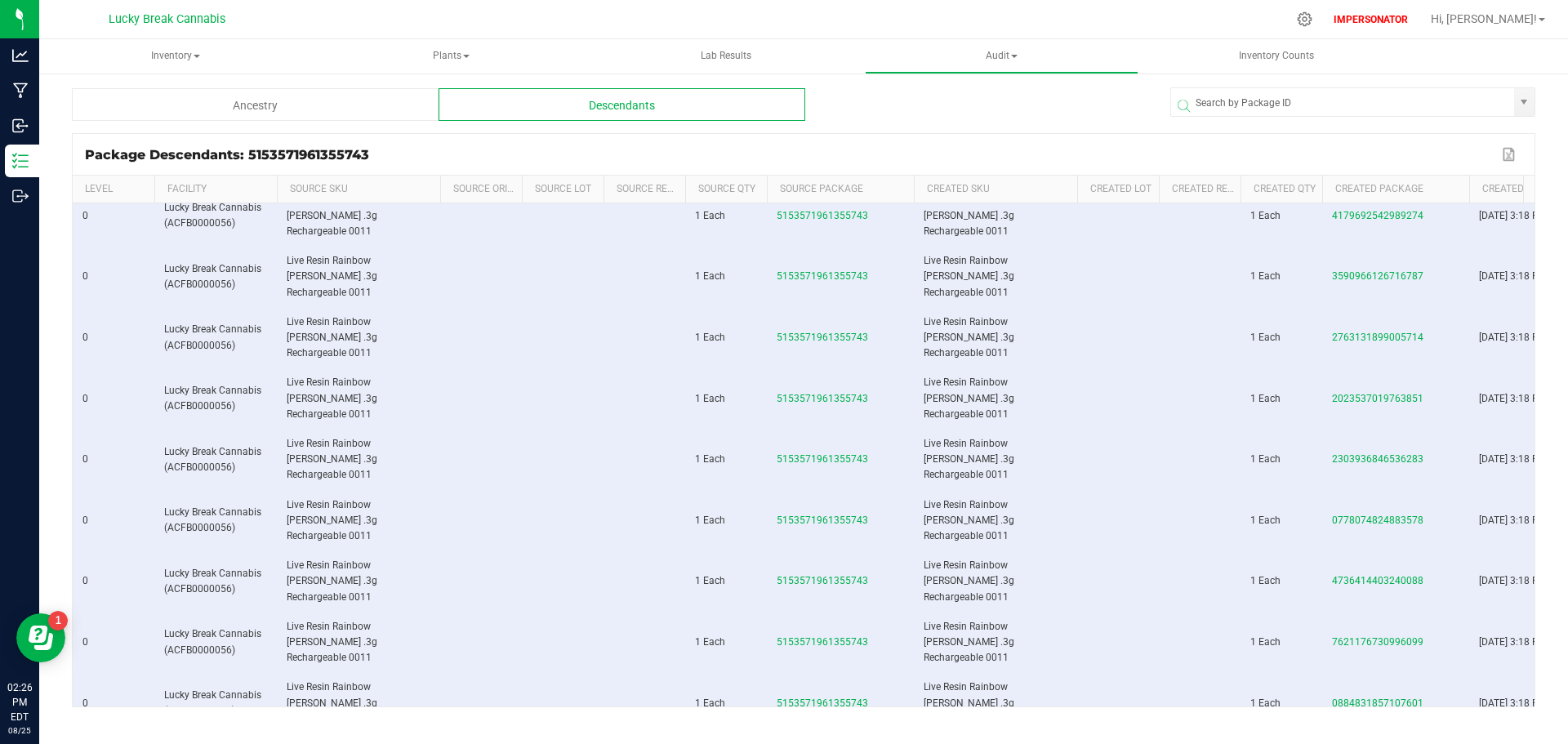
scroll to position [163, 0]
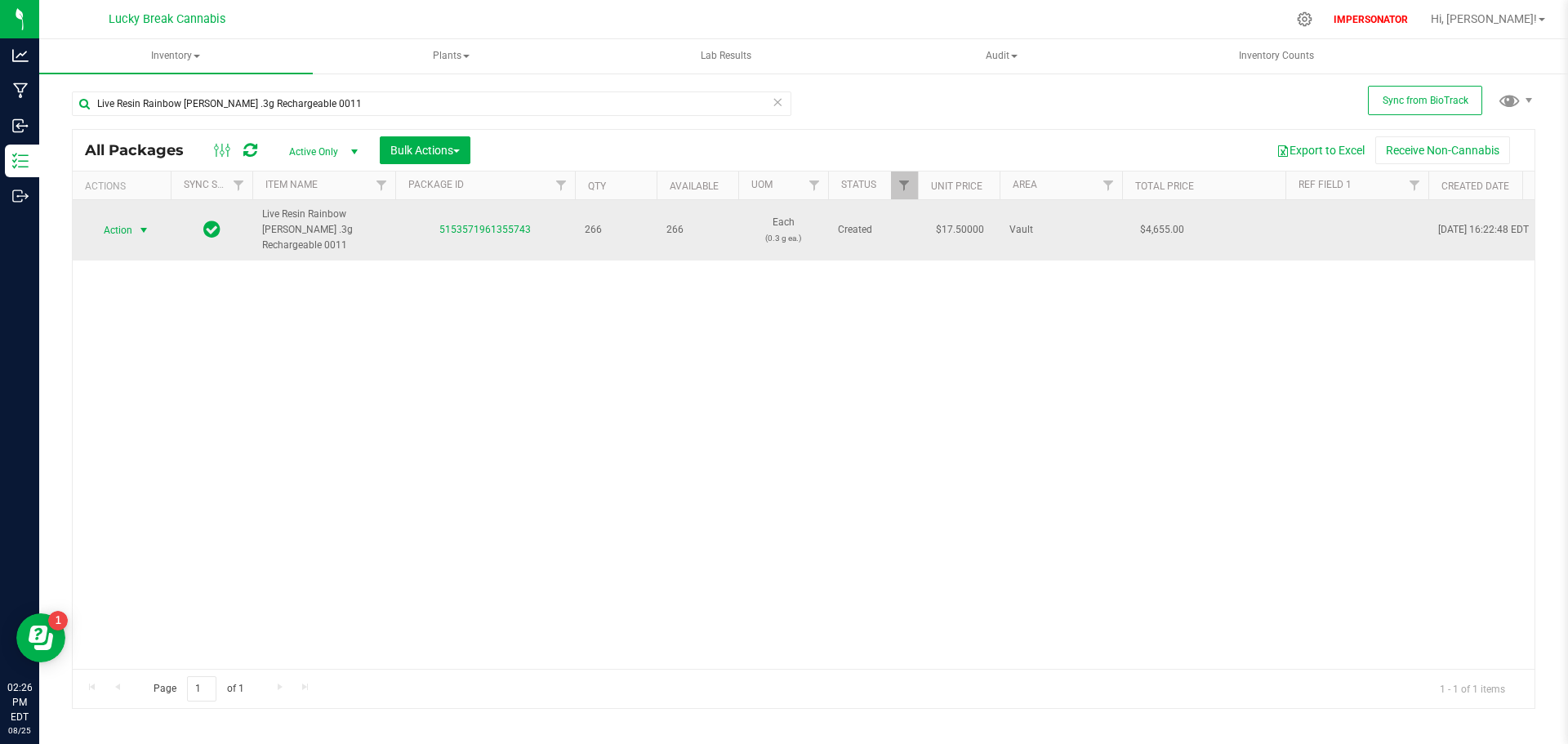
click at [114, 220] on span "Action" at bounding box center [111, 230] width 44 height 23
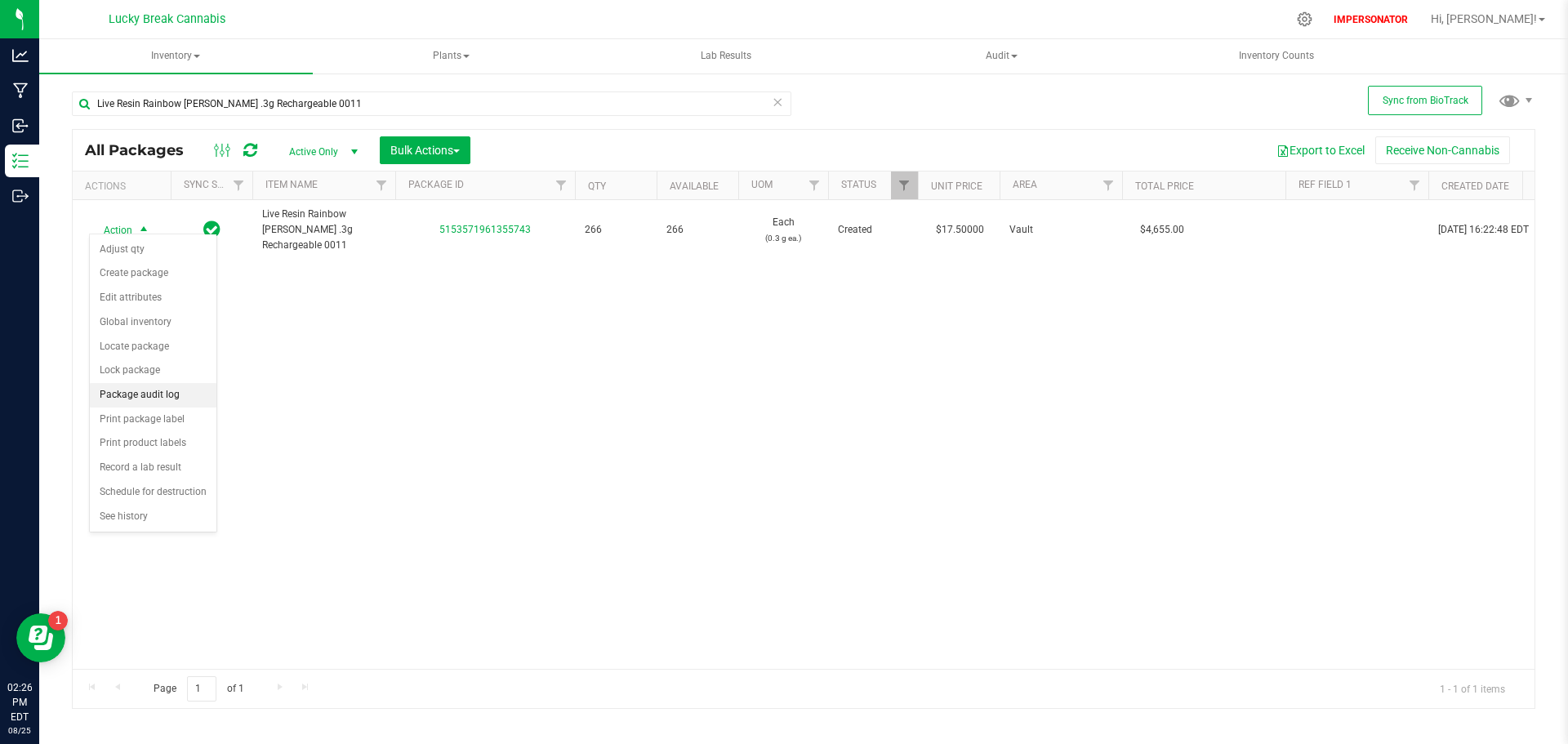
click at [151, 398] on li "Package audit log" at bounding box center [153, 395] width 127 height 24
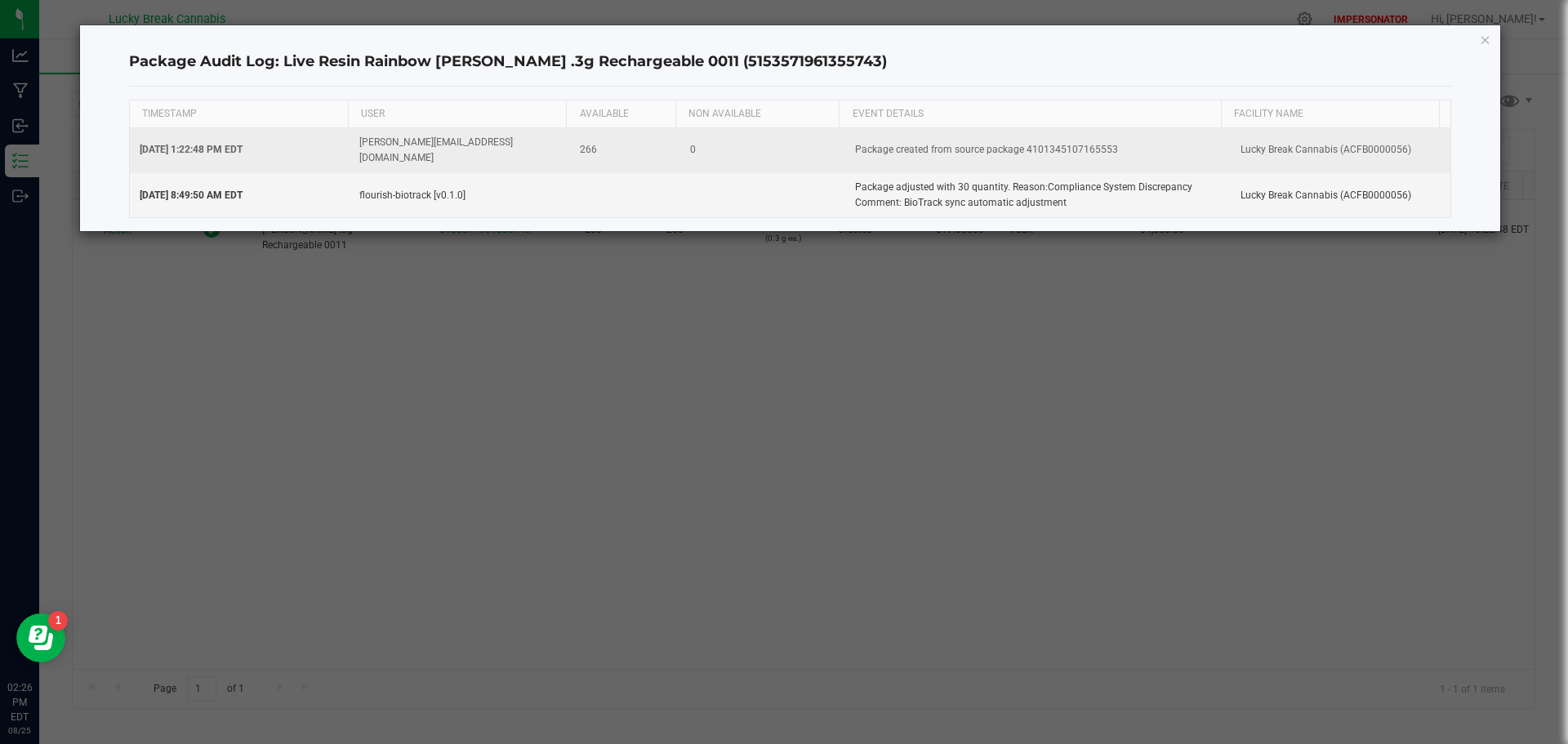
drag, startPoint x: 1121, startPoint y: 141, endPoint x: 1020, endPoint y: 142, distance: 101.0
click at [1020, 142] on td "Package created from source package 4101345107165553" at bounding box center [1037, 150] width 386 height 45
copy td "4101345107165553"
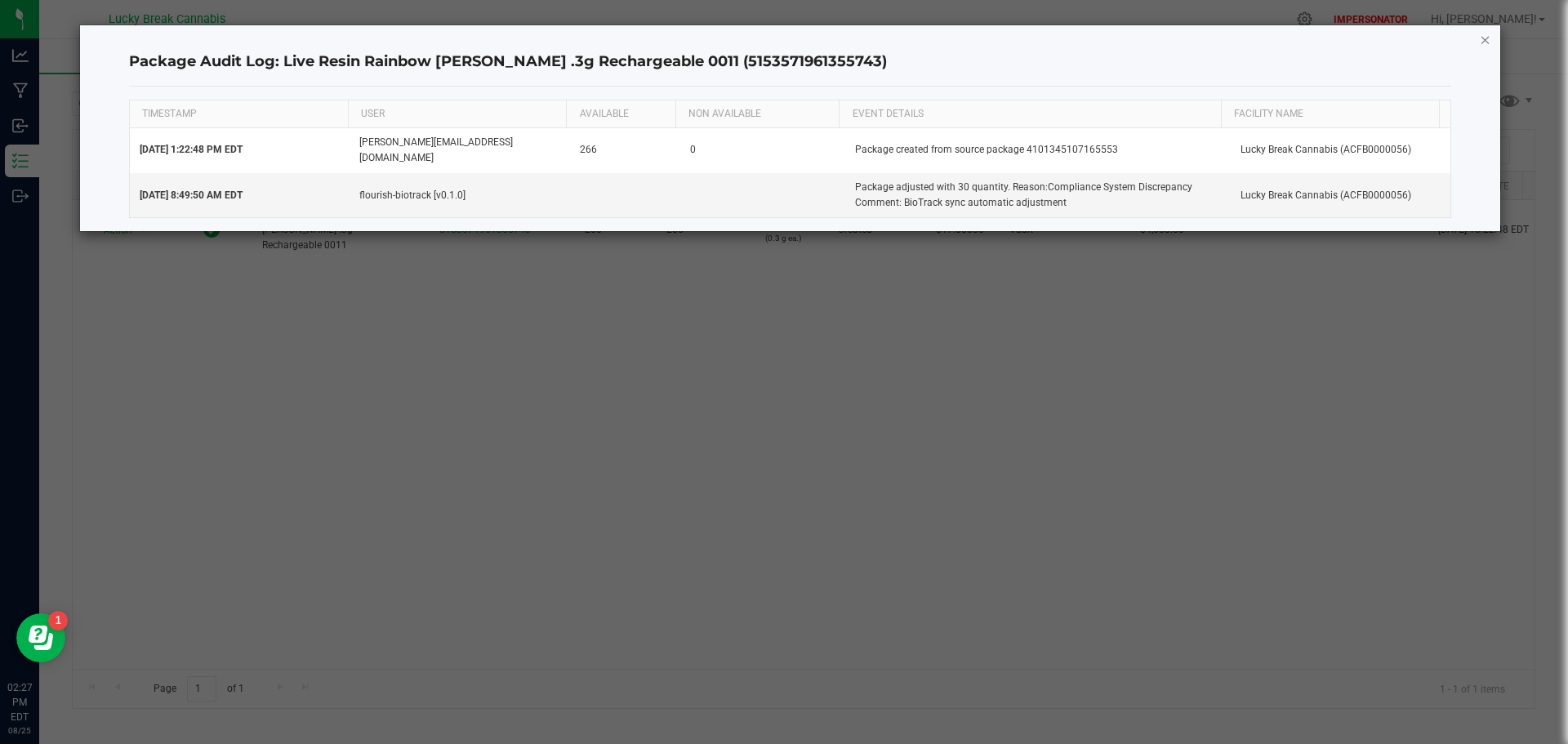
click at [1480, 36] on icon "button" at bounding box center [1486, 39] width 12 height 19
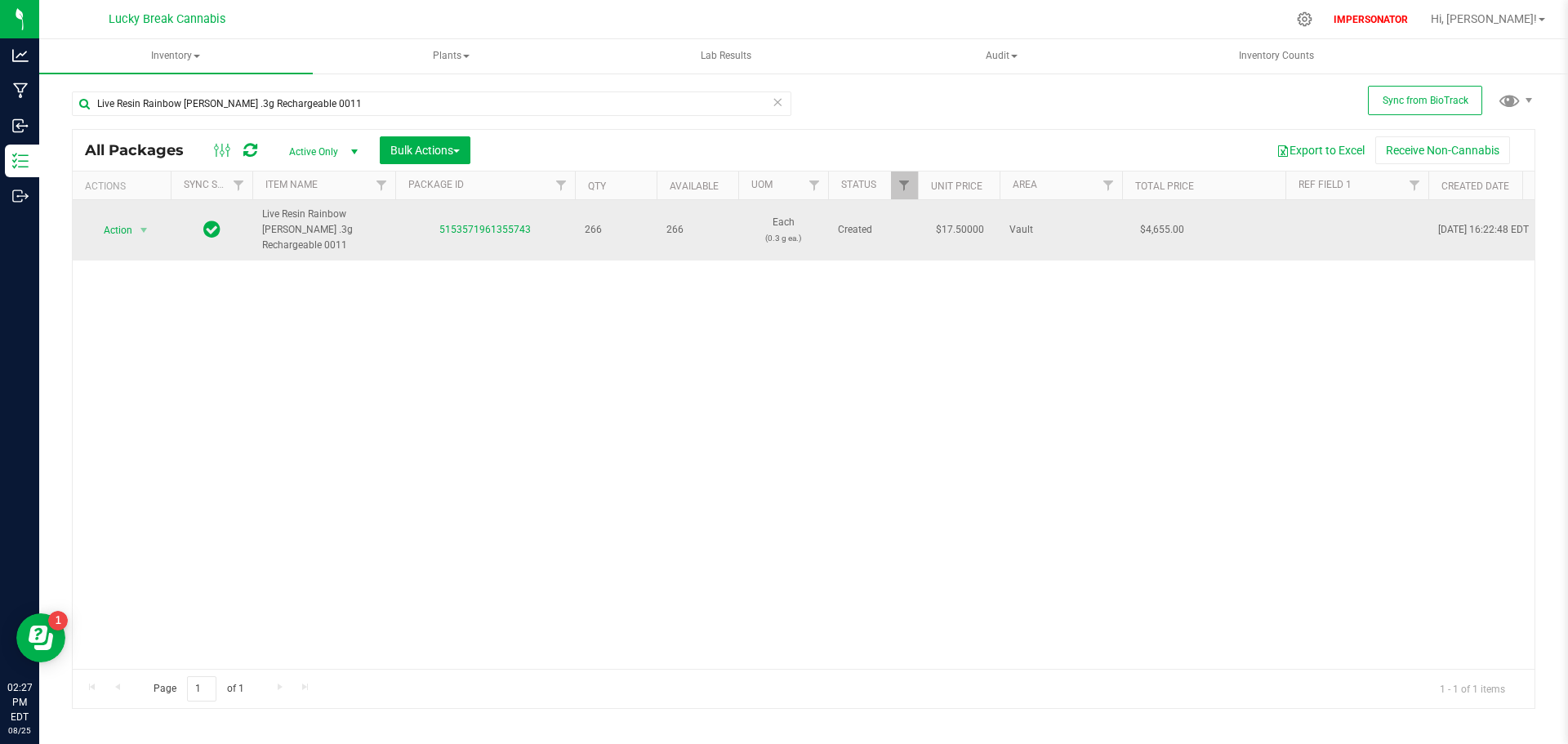
drag, startPoint x: 375, startPoint y: 235, endPoint x: 258, endPoint y: 212, distance: 119.2
click at [258, 212] on td "Live Resin Rainbow [PERSON_NAME] .3g Rechargeable 0011" at bounding box center [324, 230] width 143 height 61
copy span "Live Resin Rainbow [PERSON_NAME] .3g Rechargeable 0011"
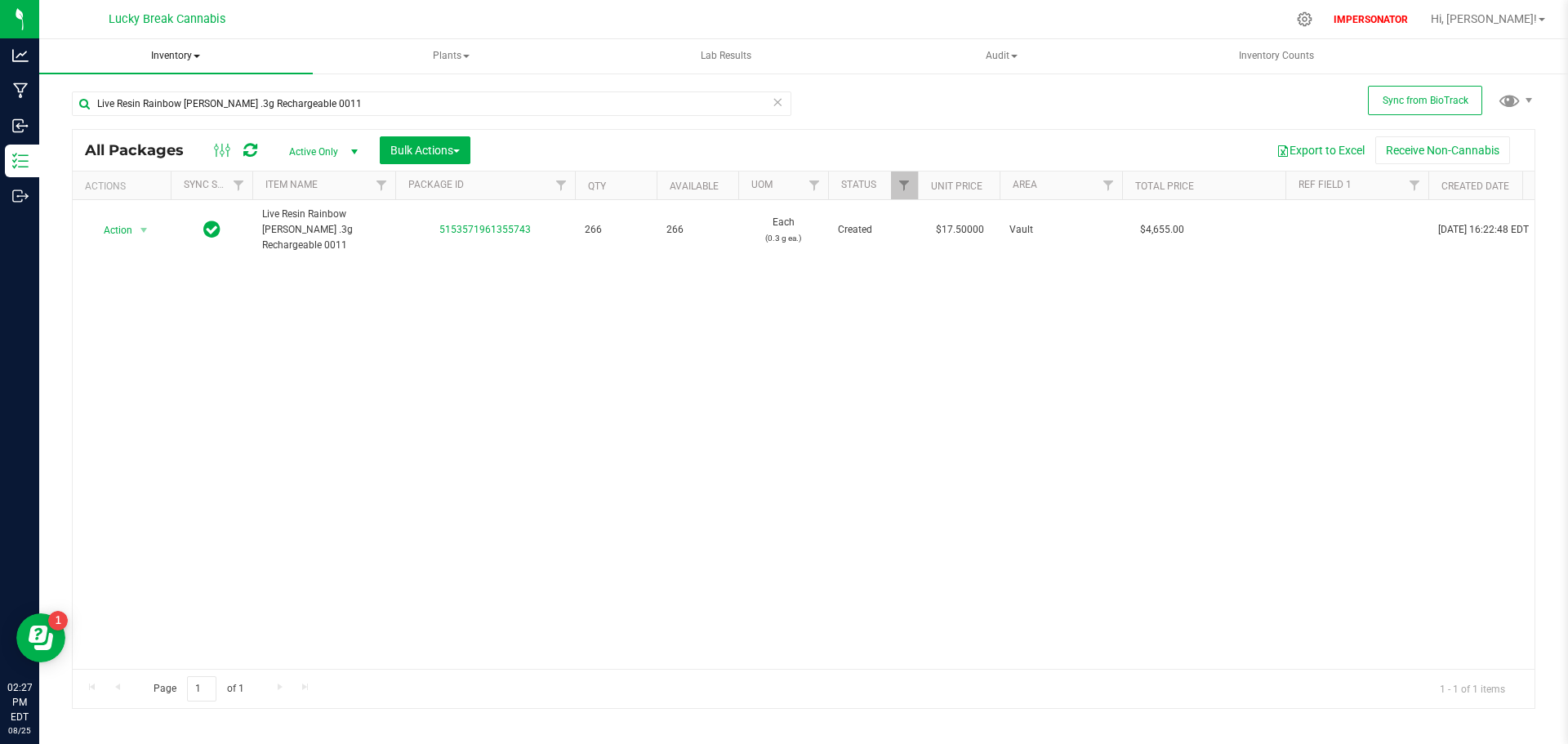
click at [166, 54] on span "Inventory" at bounding box center [176, 56] width 273 height 34
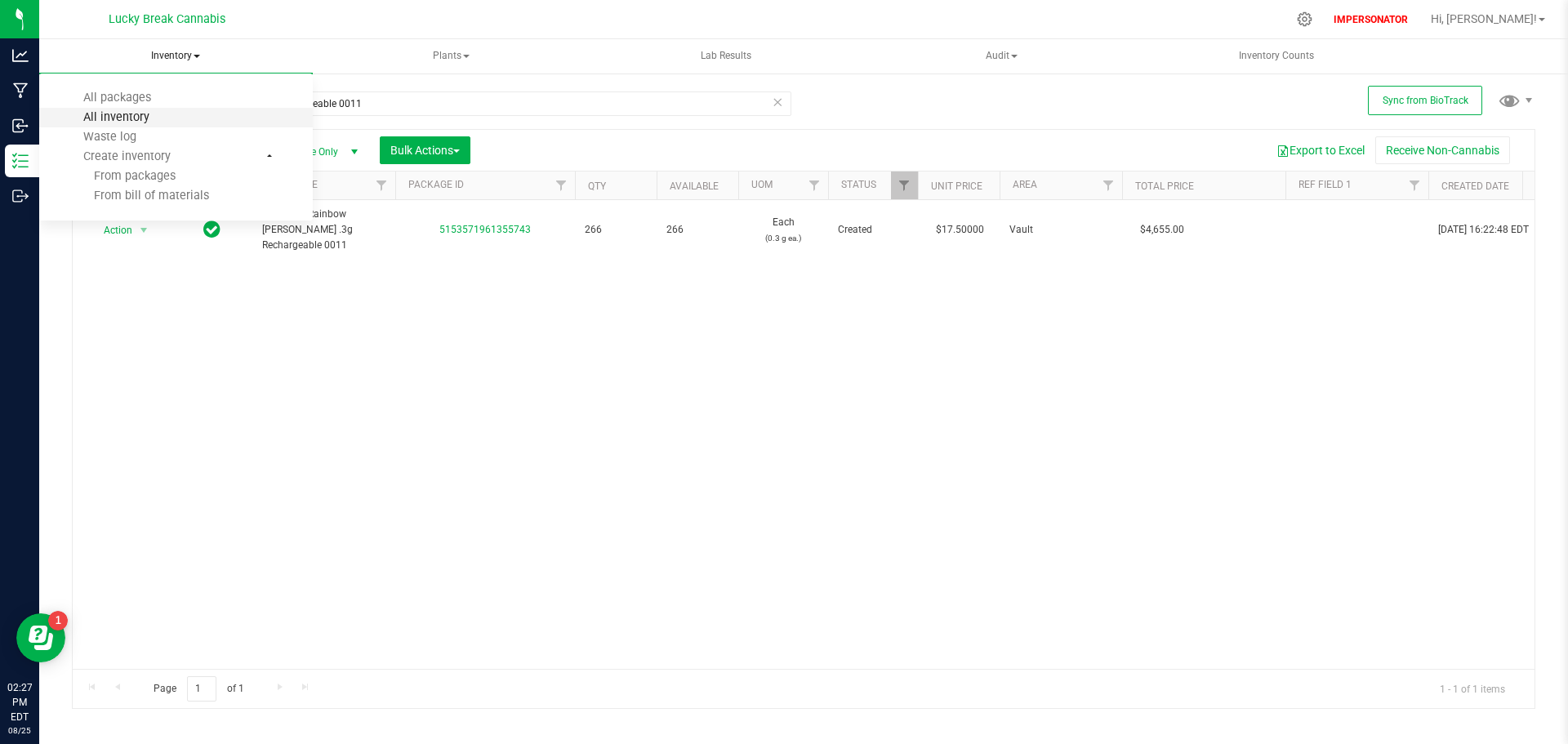
click at [140, 117] on span "All inventory" at bounding box center [116, 117] width 110 height 14
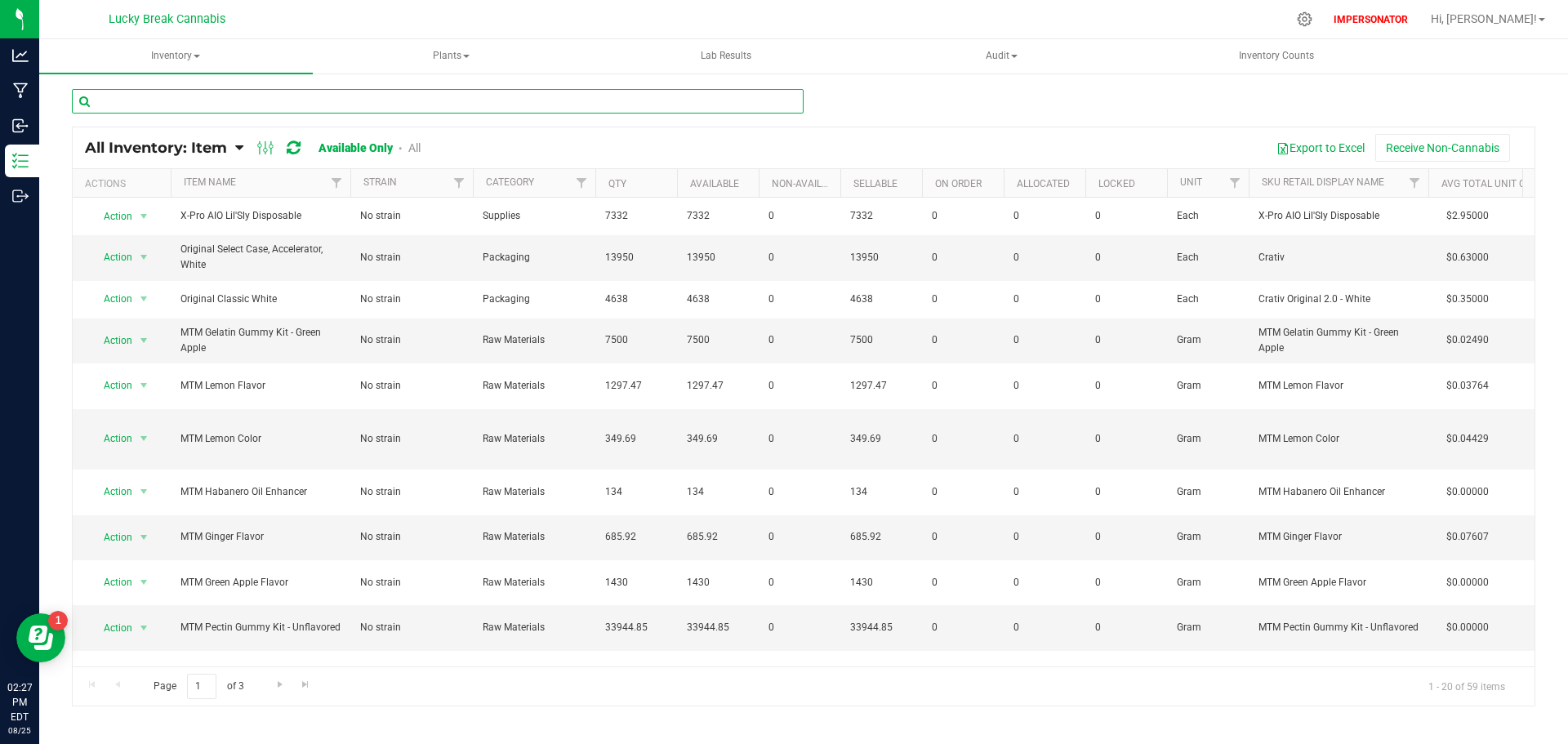
click at [223, 100] on input "text" at bounding box center [437, 101] width 731 height 24
paste input "Live Resin Rainbow [PERSON_NAME] .3g Rechargeable 0011"
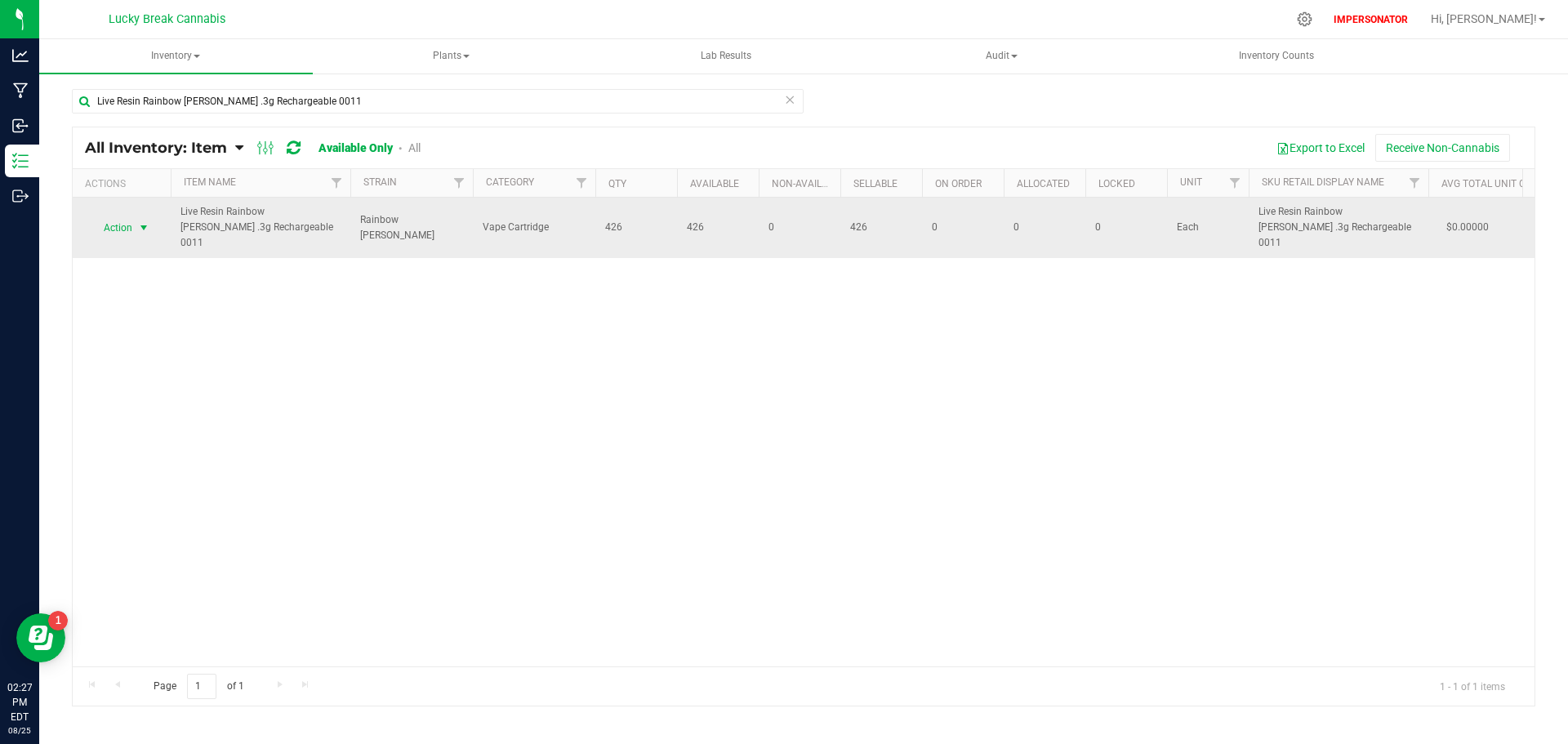
click at [114, 219] on span "Action" at bounding box center [111, 227] width 44 height 23
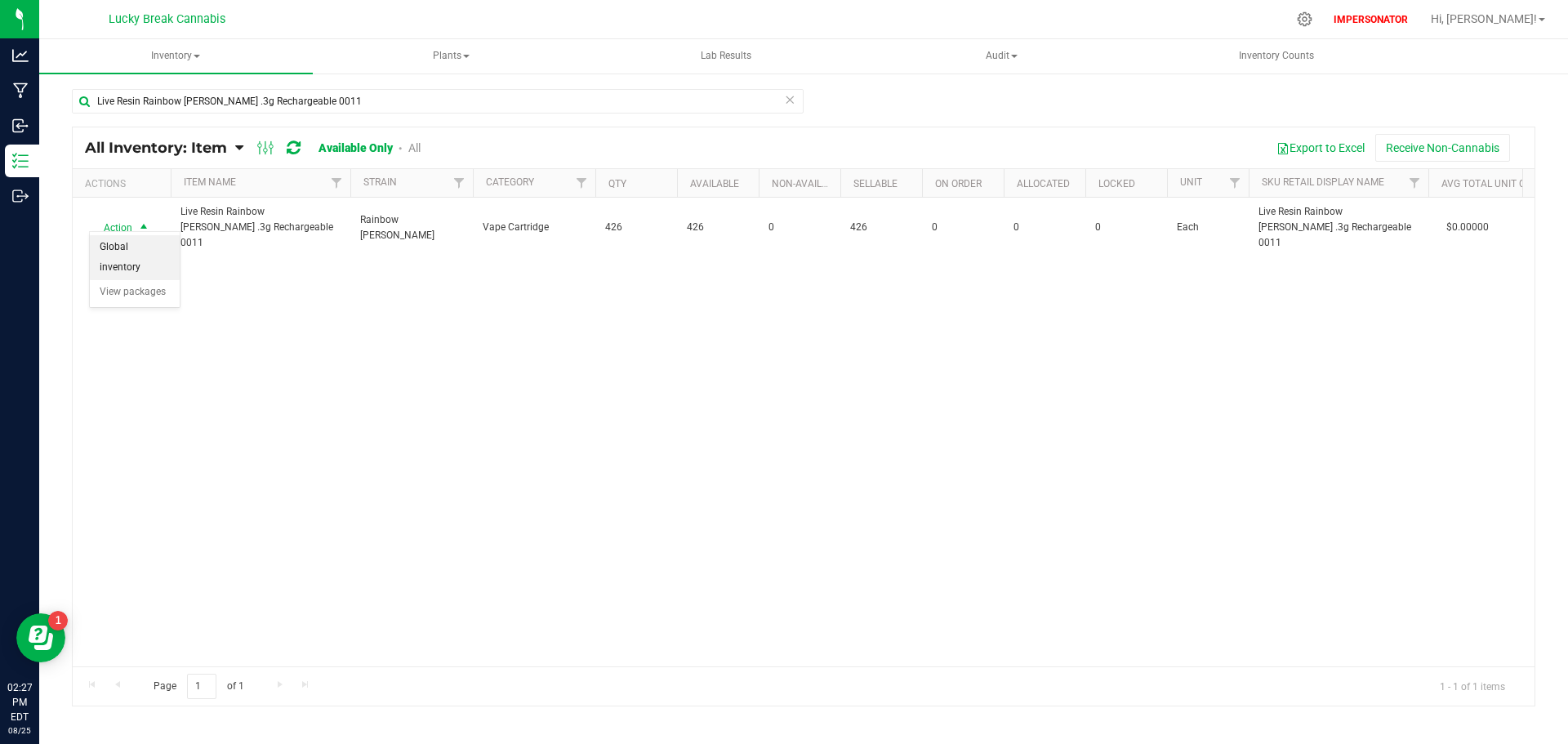
click at [119, 247] on li "Global inventory" at bounding box center [135, 257] width 90 height 45
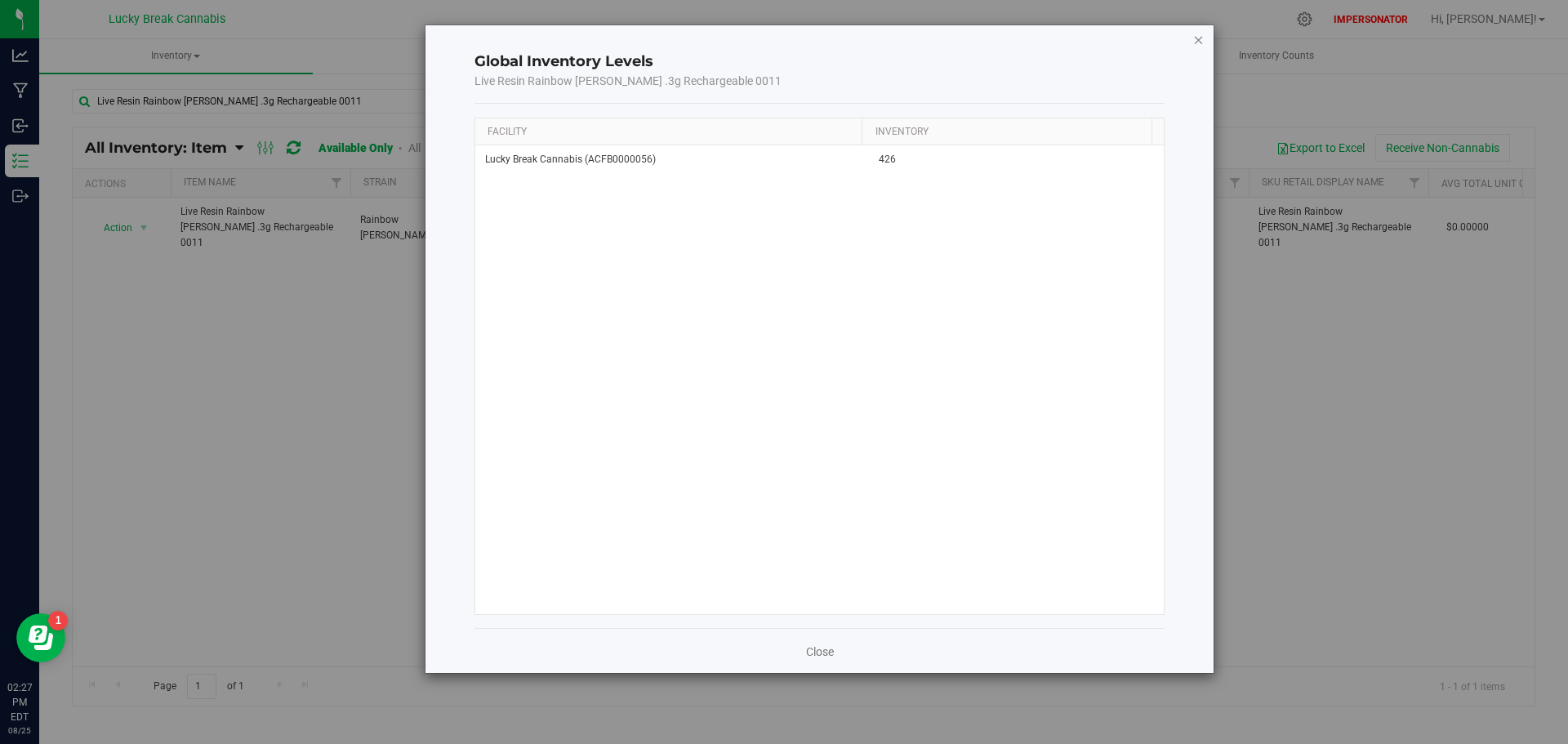
click at [1200, 41] on icon "button" at bounding box center [1199, 39] width 12 height 19
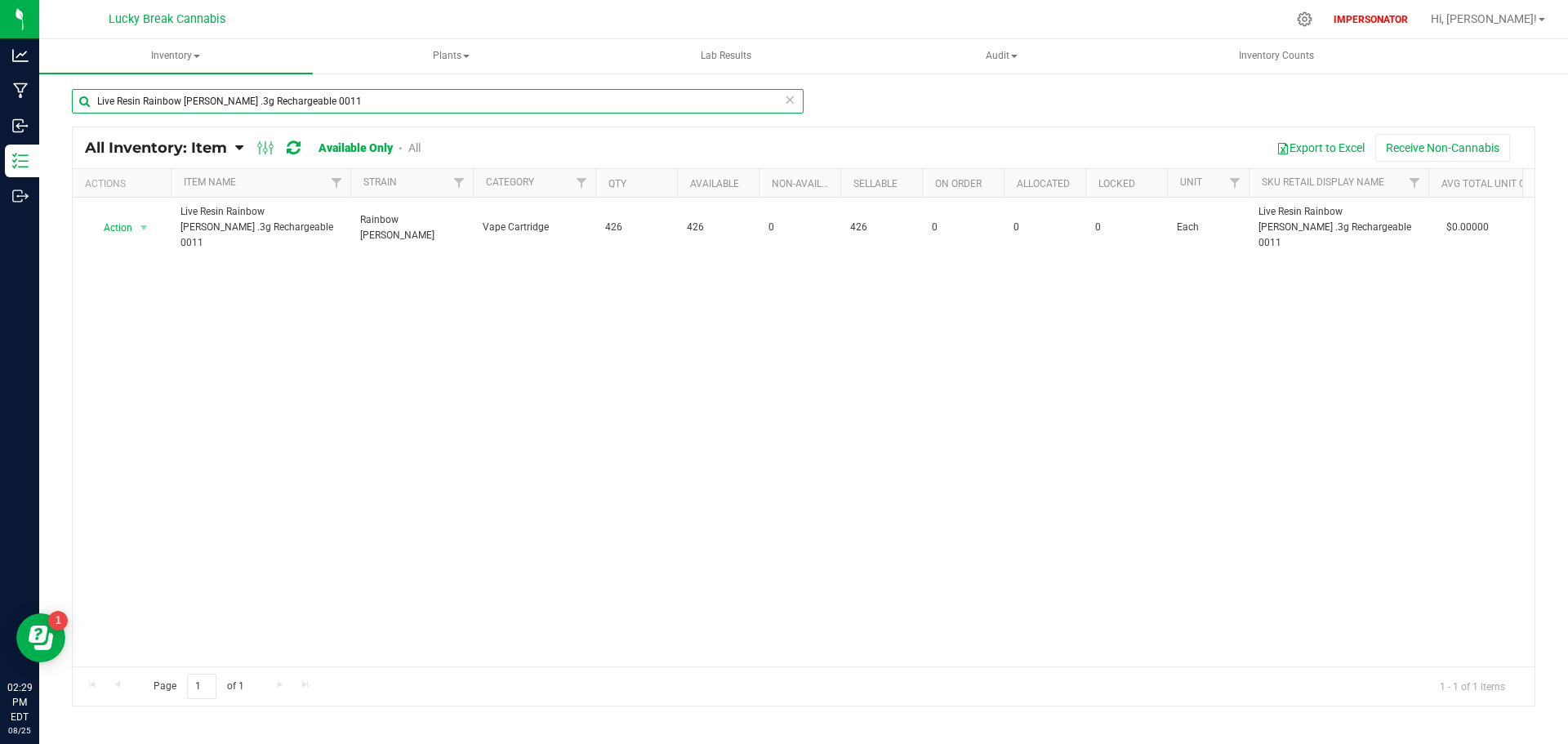
drag, startPoint x: 320, startPoint y: 103, endPoint x: 49, endPoint y: 103, distance: 271.0
click at [49, 103] on div "Live Resin Rainbow [PERSON_NAME] .3g Rechargeable 0011 All Inventory: Item Item…" at bounding box center [804, 326] width 1529 height 510
paste input "Fast Acting Lightening [PERSON_NAME] 47.9mg 0018"
type input "Fast Acting Lightening [PERSON_NAME] 47.9mg 0018"
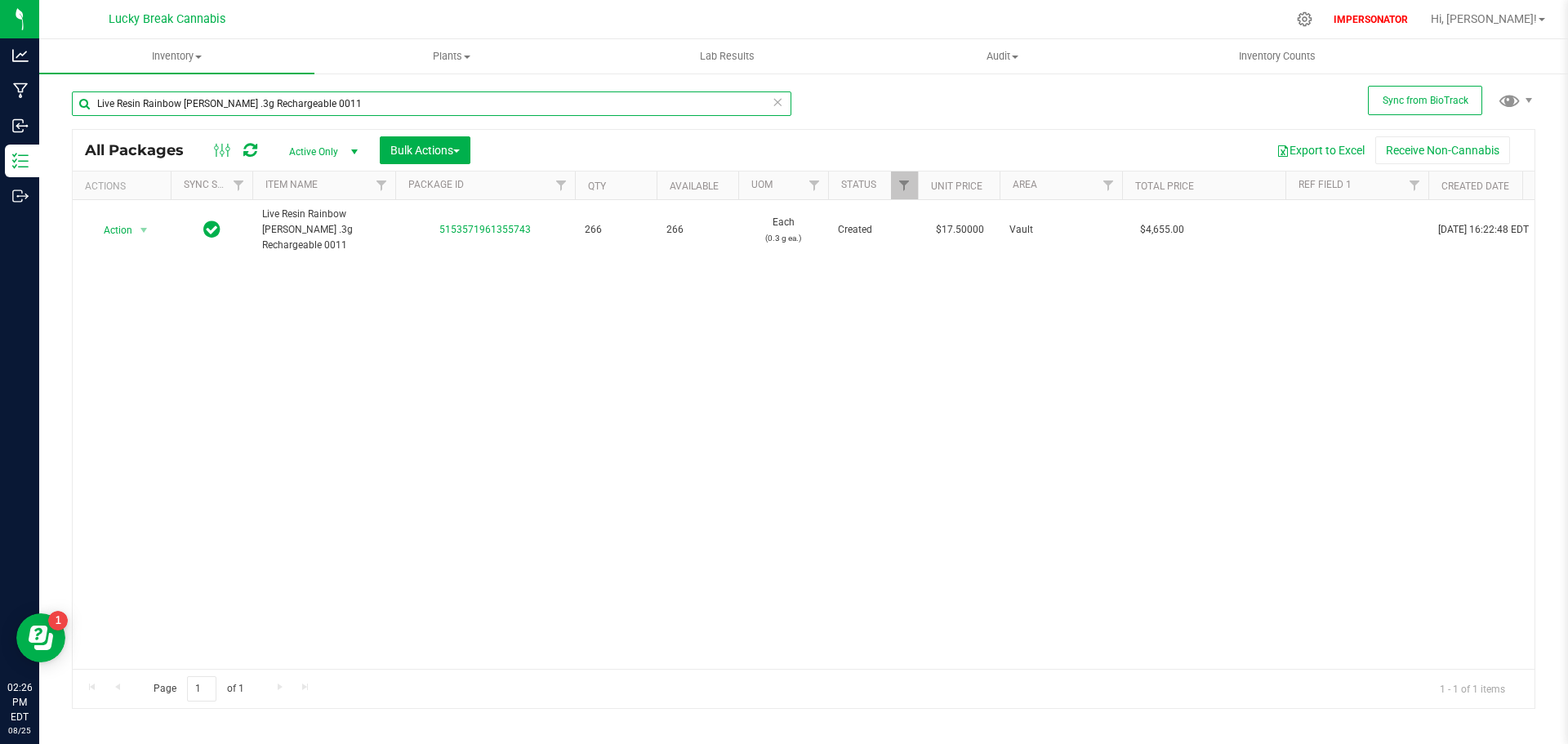
drag, startPoint x: 338, startPoint y: 105, endPoint x: 87, endPoint y: 105, distance: 251.0
click at [87, 105] on input "Live Resin Rainbow [PERSON_NAME] .3g Rechargeable 0011" at bounding box center [431, 103] width 720 height 24
paste input "4101345107165553"
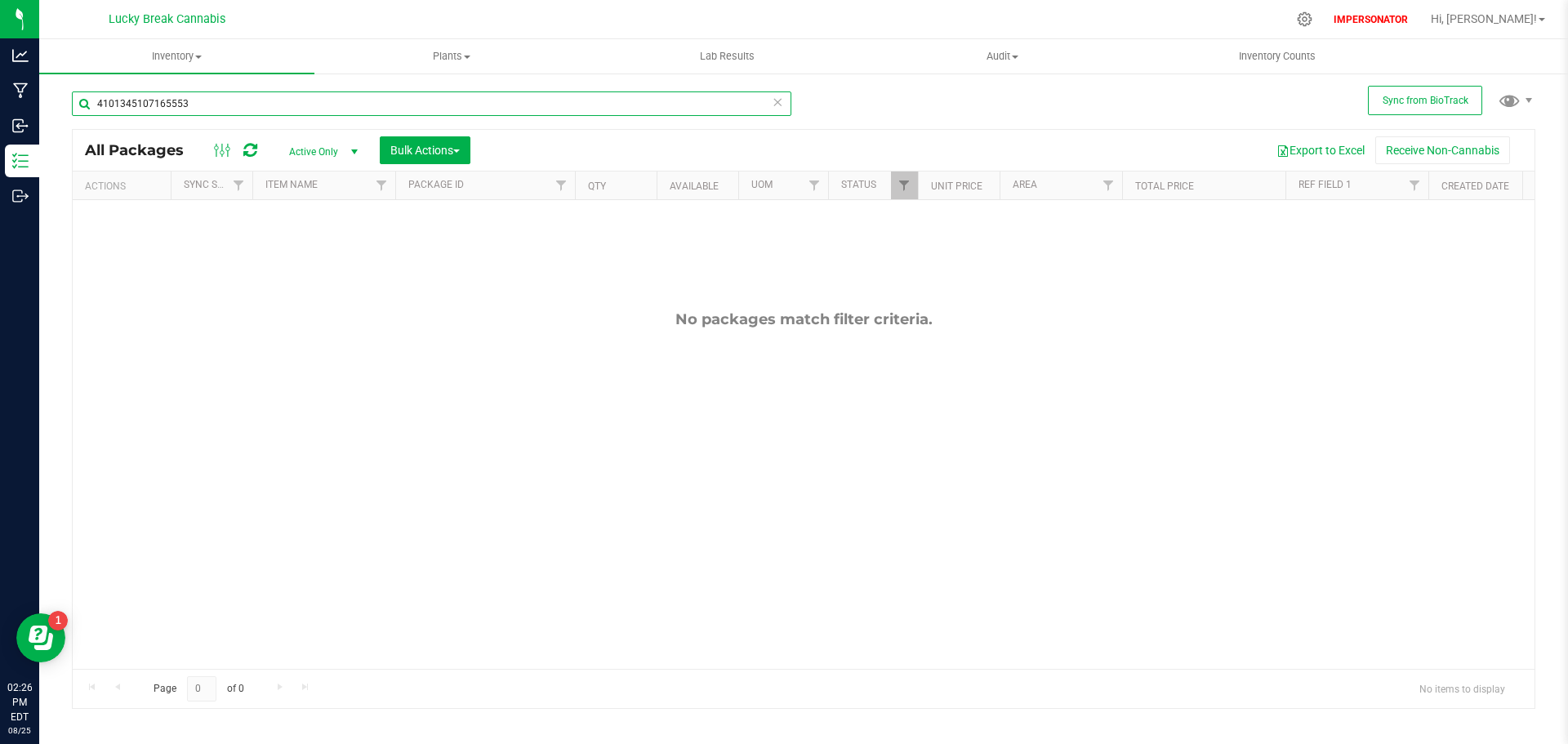
type input "4101345107165553"
click at [308, 145] on span "Active Only" at bounding box center [319, 151] width 90 height 23
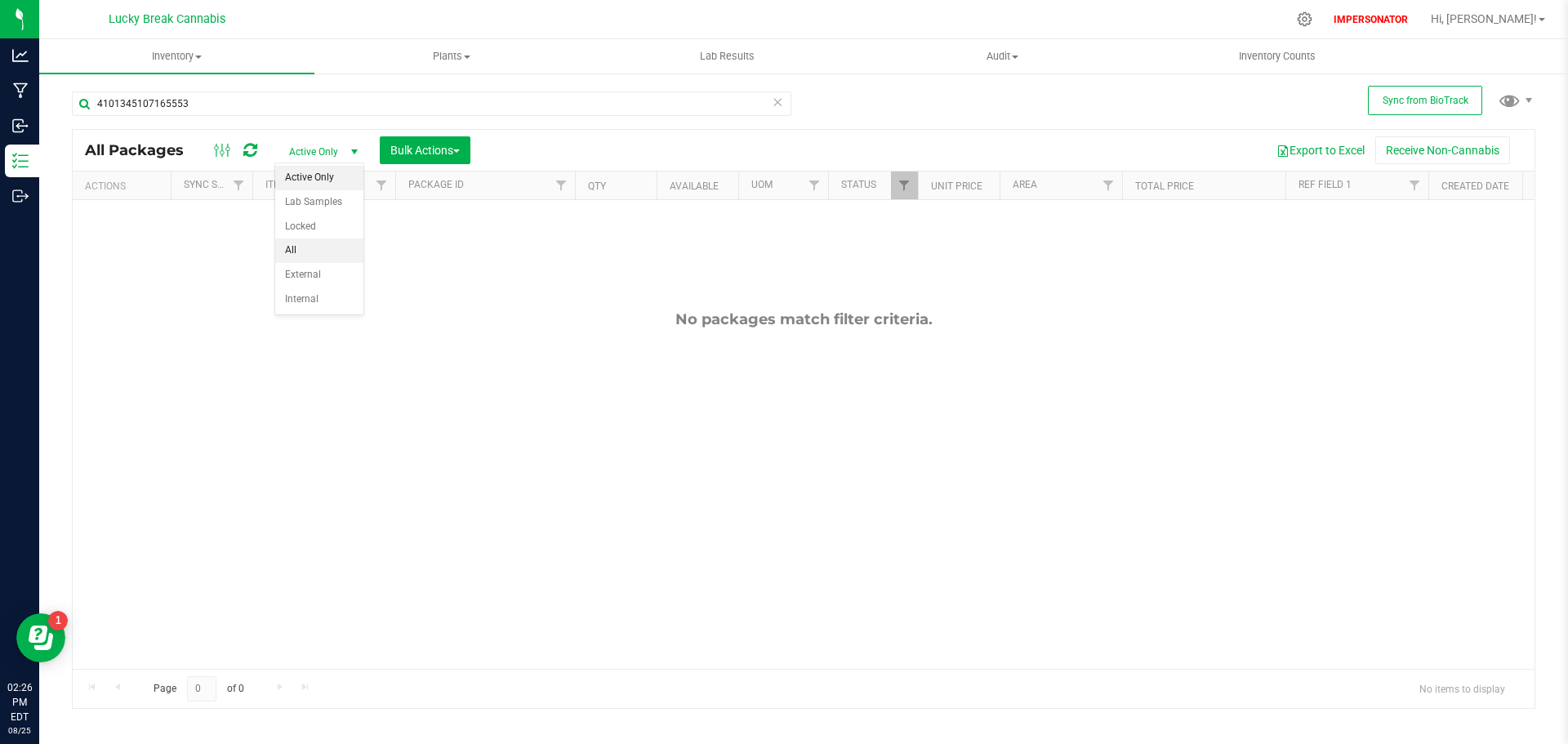
click at [302, 251] on li "All" at bounding box center [319, 251] width 88 height 24
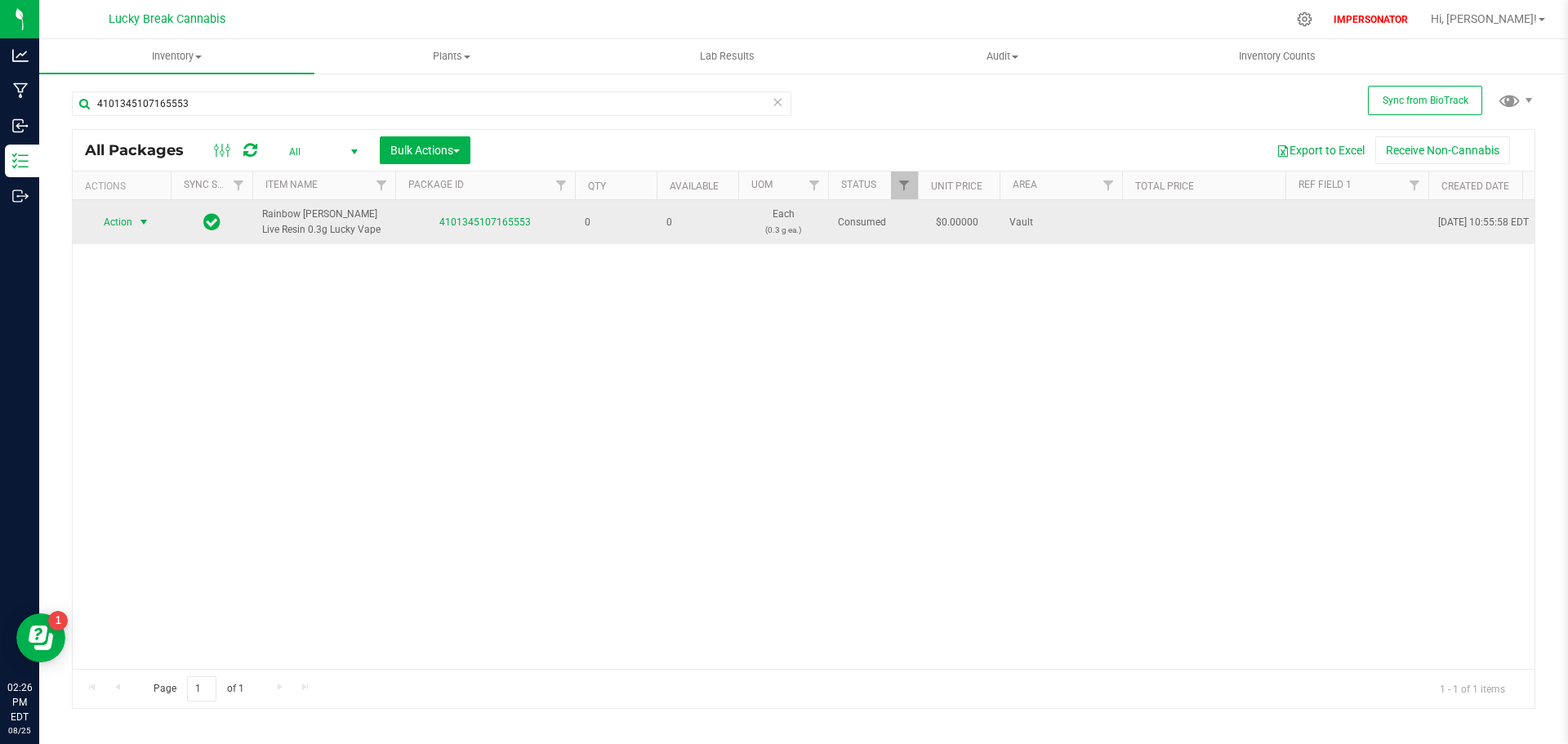
click at [127, 227] on span "Action" at bounding box center [111, 222] width 44 height 23
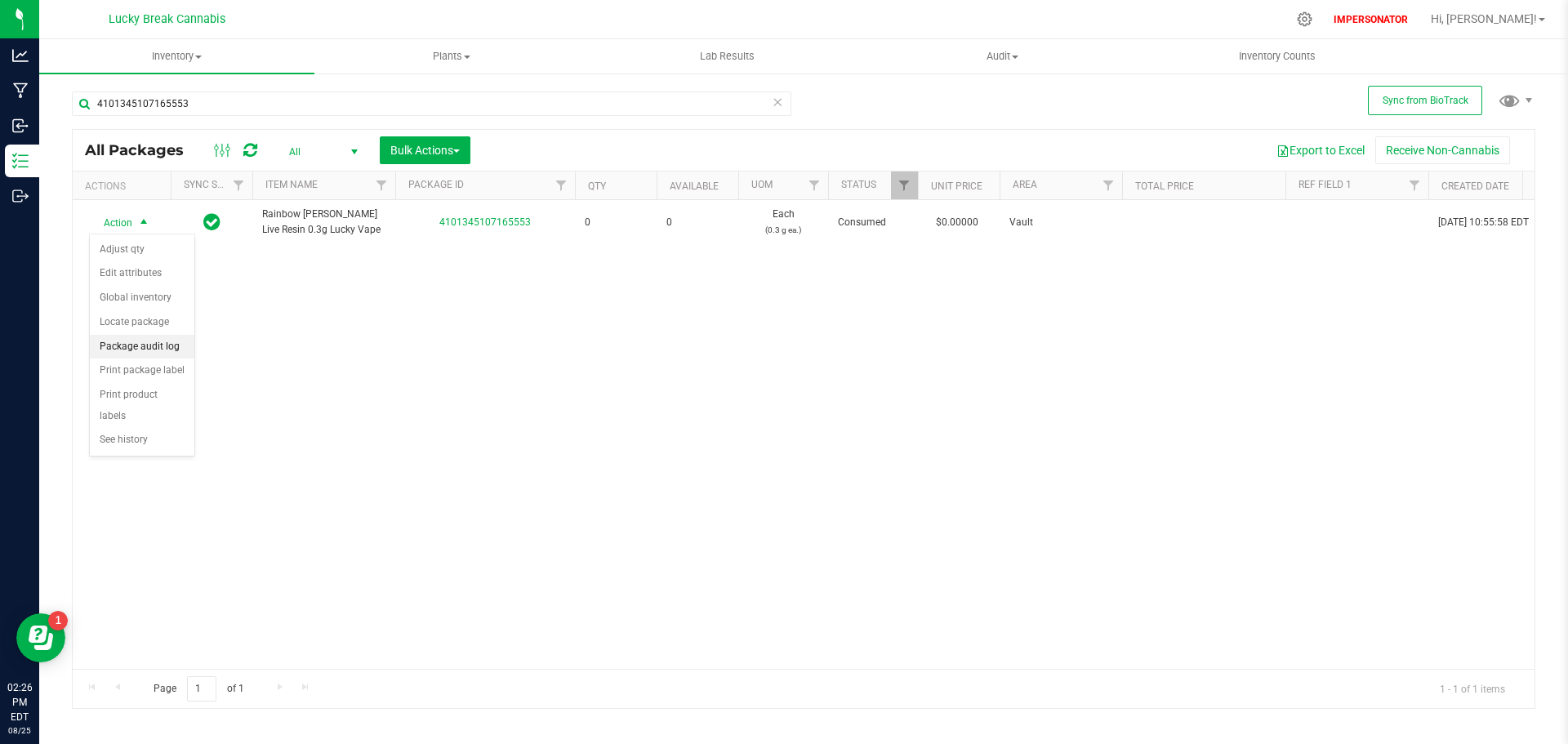
click at [157, 340] on li "Package audit log" at bounding box center [142, 346] width 104 height 24
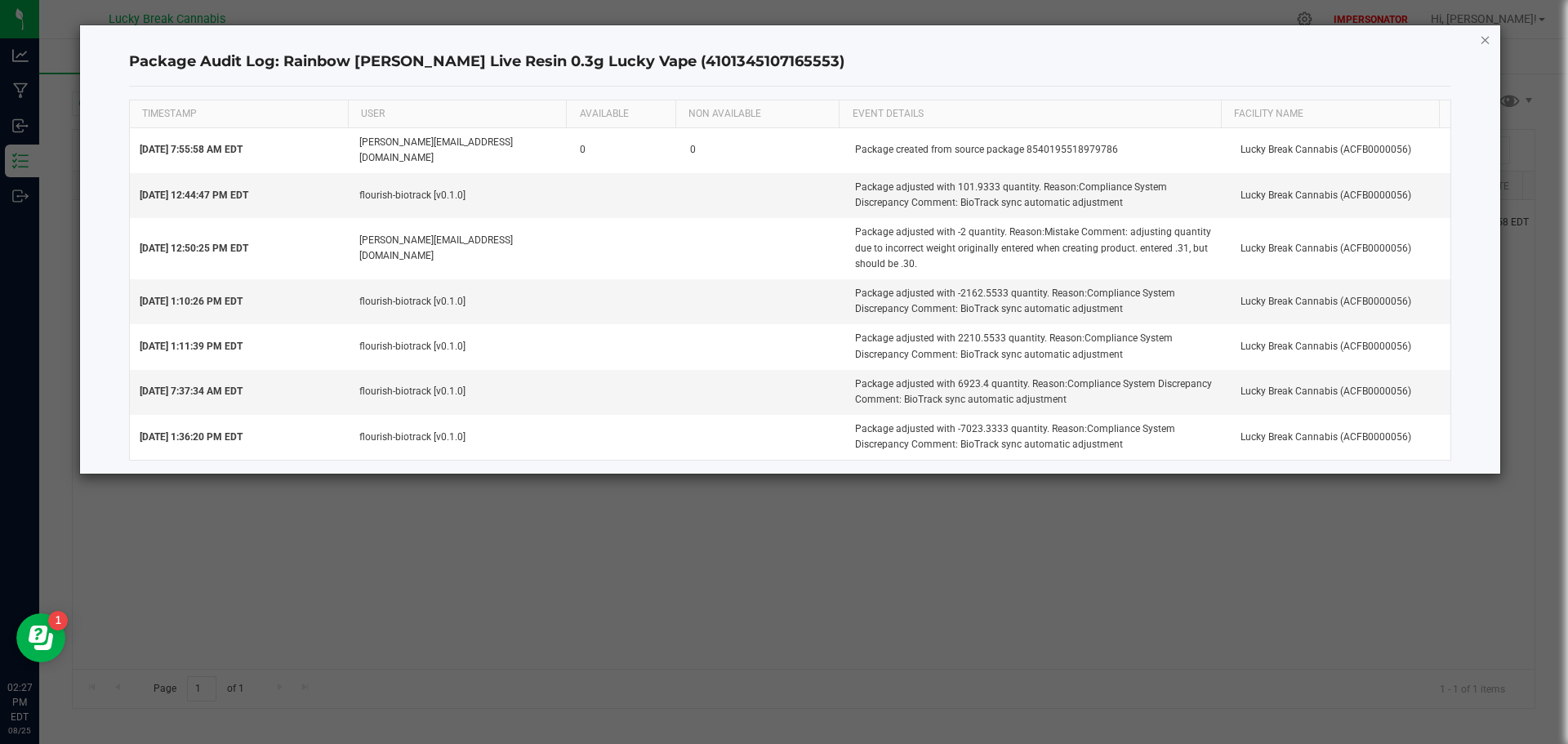
click at [1482, 43] on icon "button" at bounding box center [1486, 39] width 12 height 19
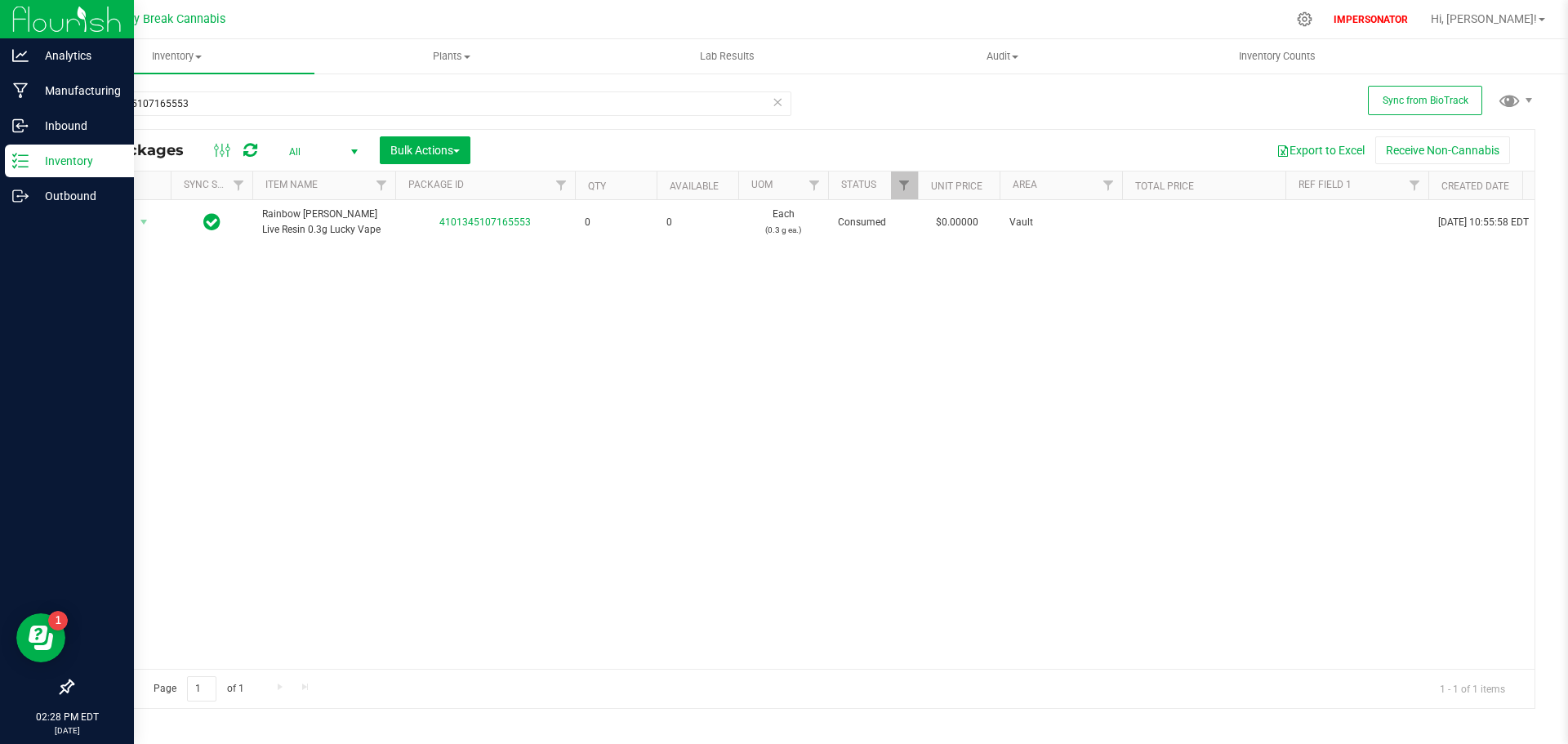
click at [40, 166] on p "Inventory" at bounding box center [77, 161] width 98 height 19
click at [55, 125] on p "Inbound" at bounding box center [77, 125] width 98 height 19
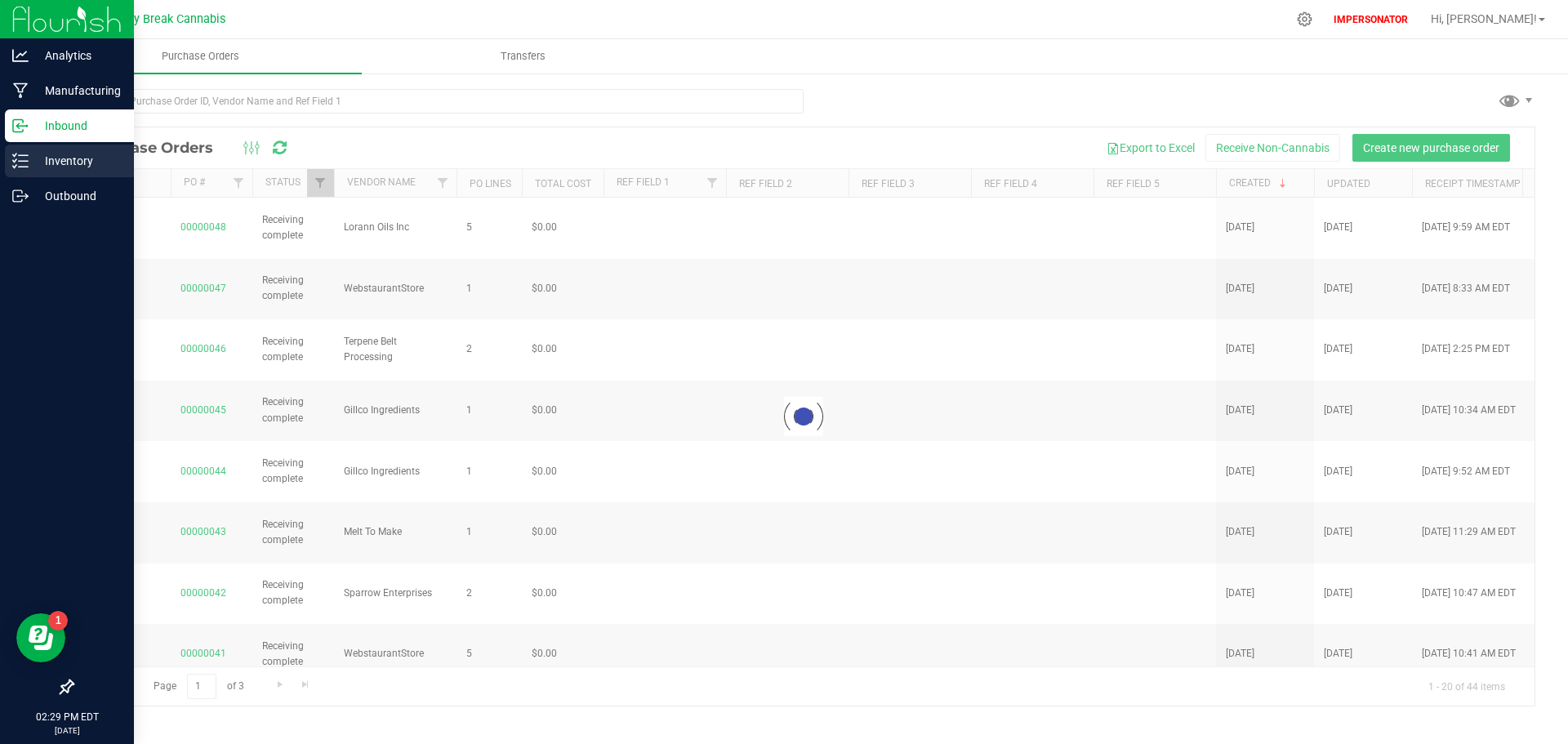
click at [52, 162] on p "Inventory" at bounding box center [77, 161] width 98 height 19
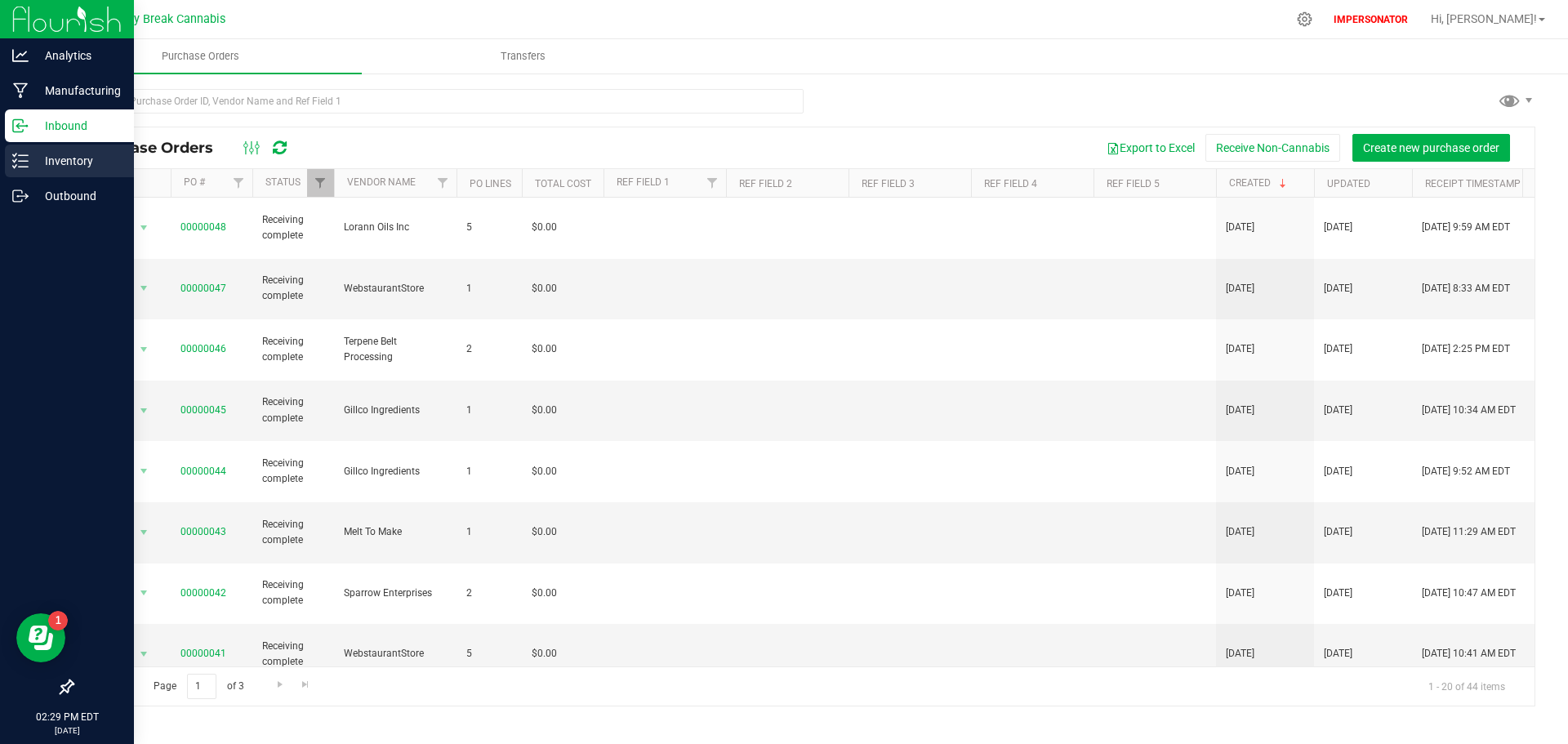
click at [68, 158] on p "Inventory" at bounding box center [77, 161] width 98 height 19
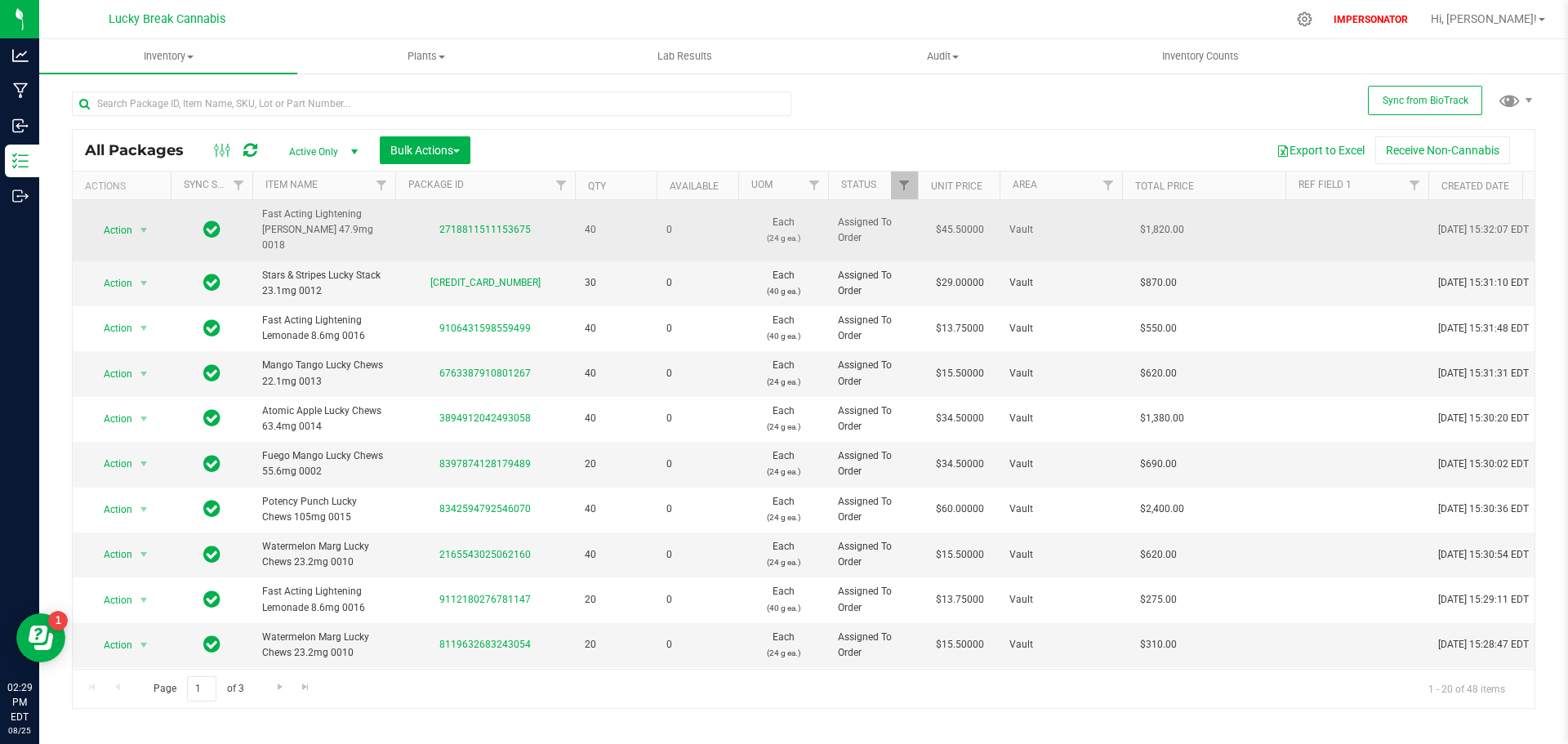
drag, startPoint x: 322, startPoint y: 230, endPoint x: 260, endPoint y: 215, distance: 63.8
click at [260, 215] on td "Fast Acting Lightening [PERSON_NAME] 47.9mg 0018" at bounding box center [324, 230] width 143 height 61
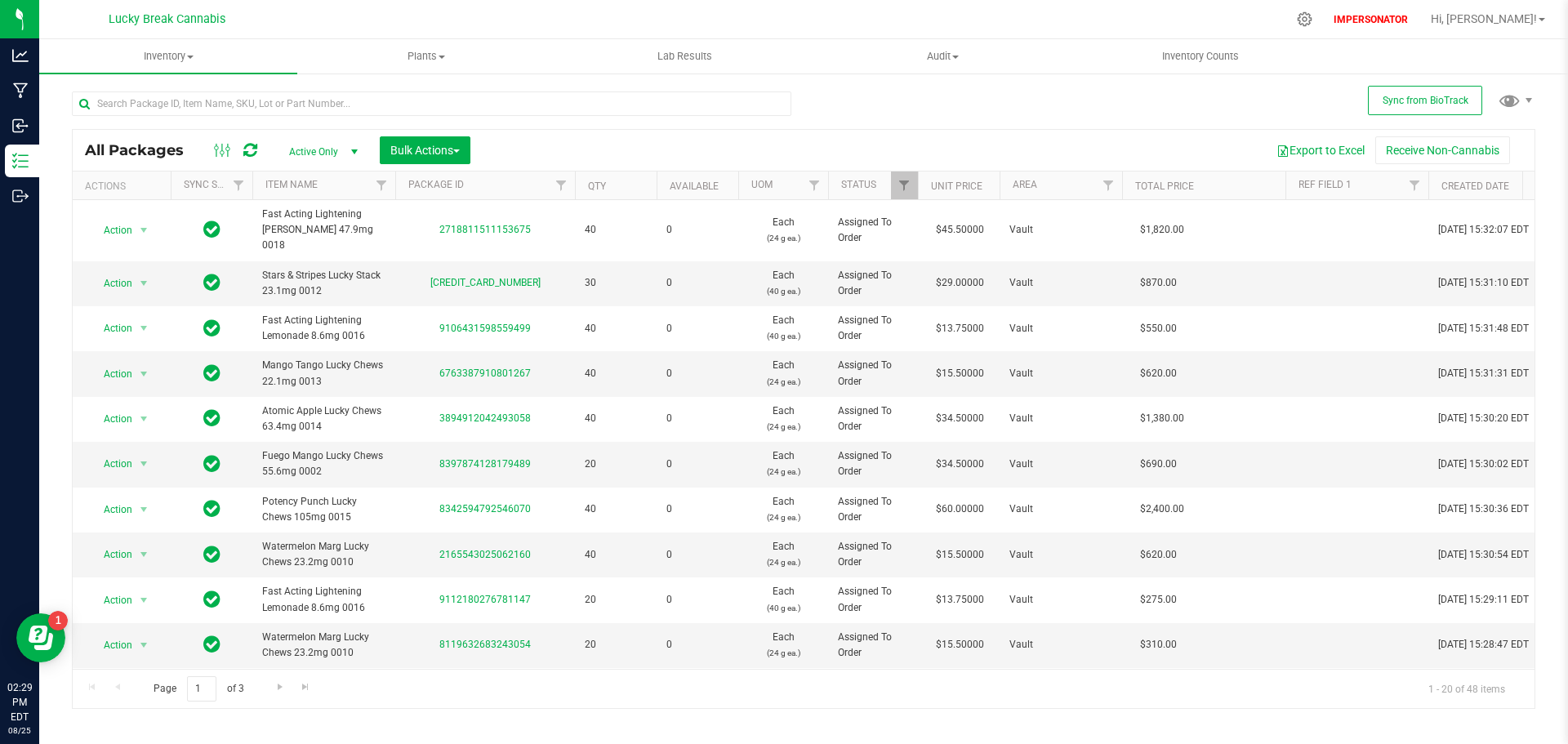
copy span "Fast Acting Lightening [PERSON_NAME] 47.9mg 0018"
click at [189, 108] on input "text" at bounding box center [431, 103] width 720 height 24
paste input "Fast Acting Lightening [PERSON_NAME] 47.9mg 0018"
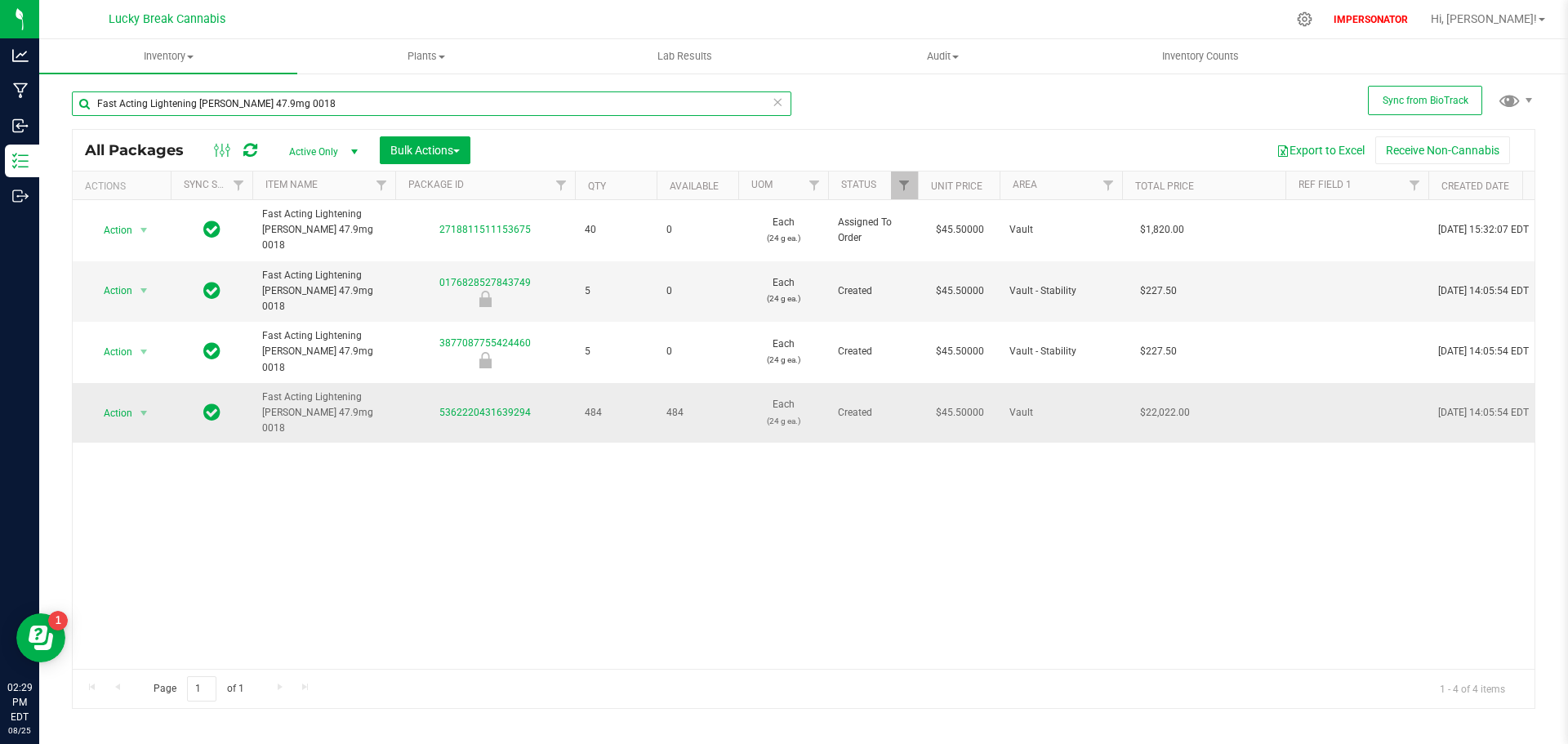
type input "Fast Acting Lightening [PERSON_NAME] 47.9mg 0018"
drag, startPoint x: 351, startPoint y: 368, endPoint x: 264, endPoint y: 357, distance: 87.7
click at [264, 389] on span "Fast Acting Lightening [PERSON_NAME] 47.9mg 0018" at bounding box center [324, 413] width 124 height 47
copy span "Fast Acting Lightening [PERSON_NAME] 47.9mg 0018"
